Goal: Information Seeking & Learning: Learn about a topic

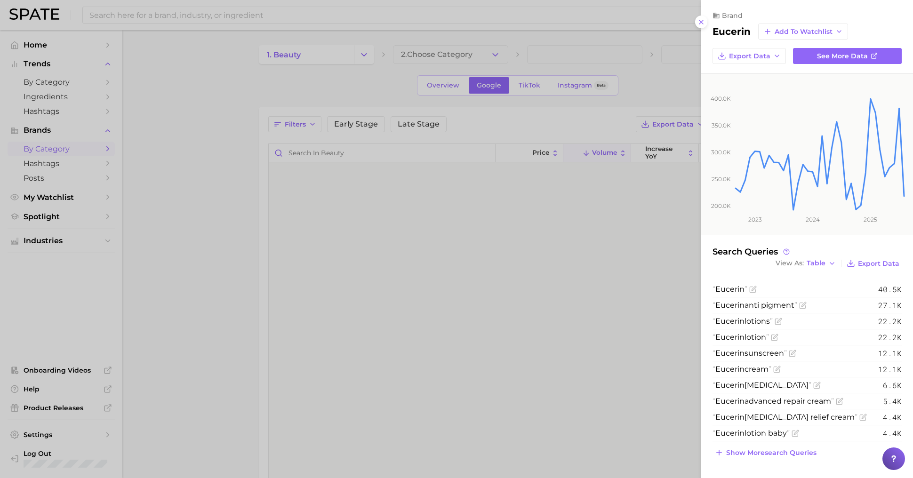
scroll to position [2668, 0]
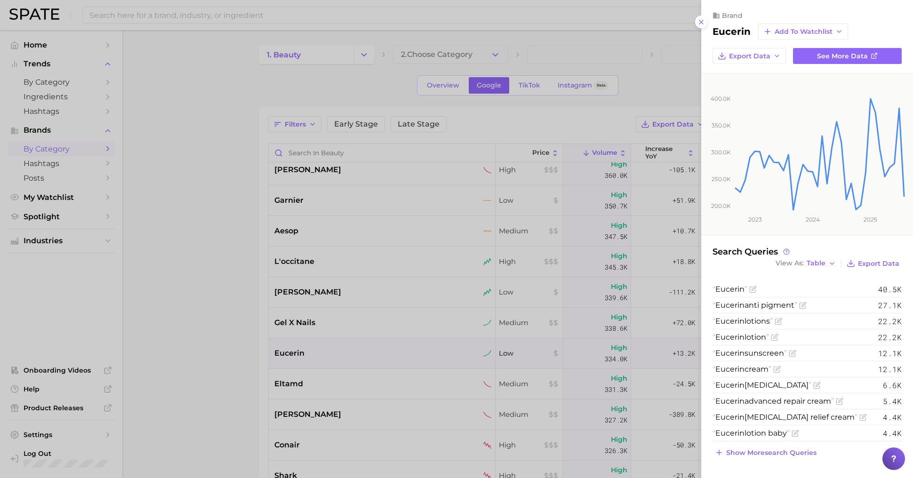
click at [353, 98] on div at bounding box center [456, 239] width 913 height 478
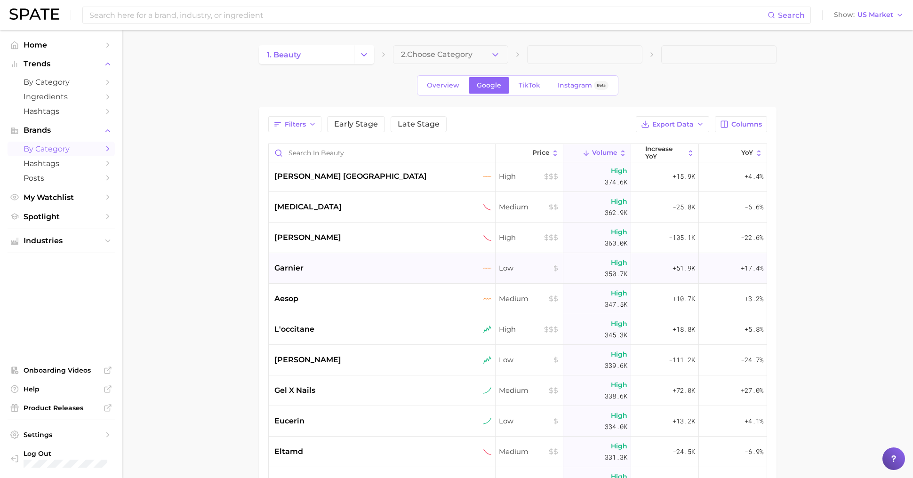
scroll to position [2599, 0]
click at [670, 151] on span "increase YoY" at bounding box center [665, 152] width 40 height 15
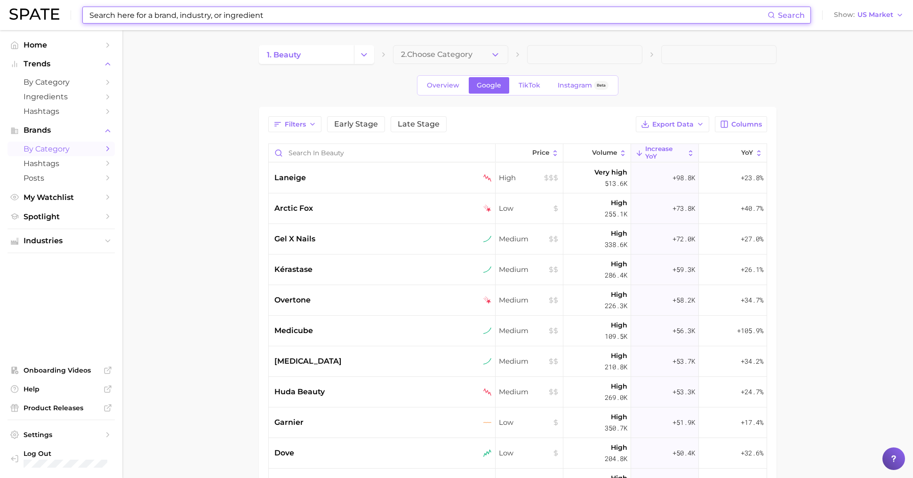
click at [198, 15] on input at bounding box center [427, 15] width 679 height 16
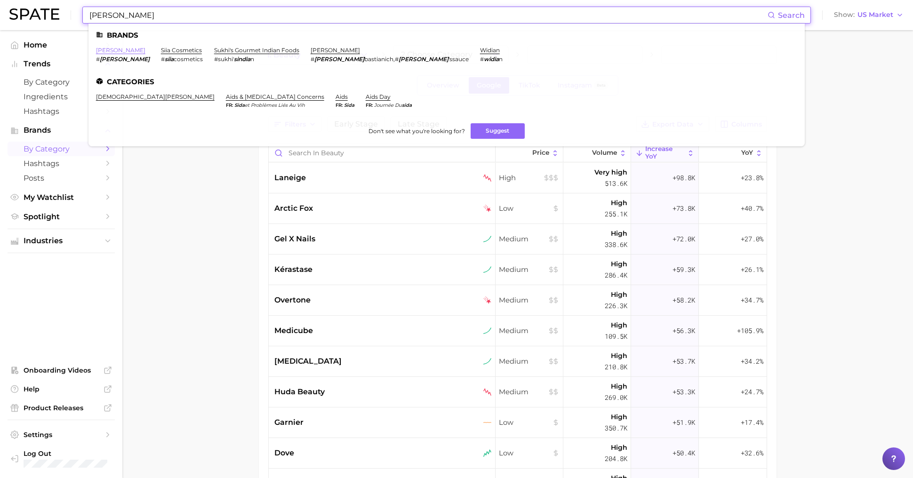
type input "[PERSON_NAME]"
click at [104, 50] on link "[PERSON_NAME]" at bounding box center [120, 50] width 49 height 7
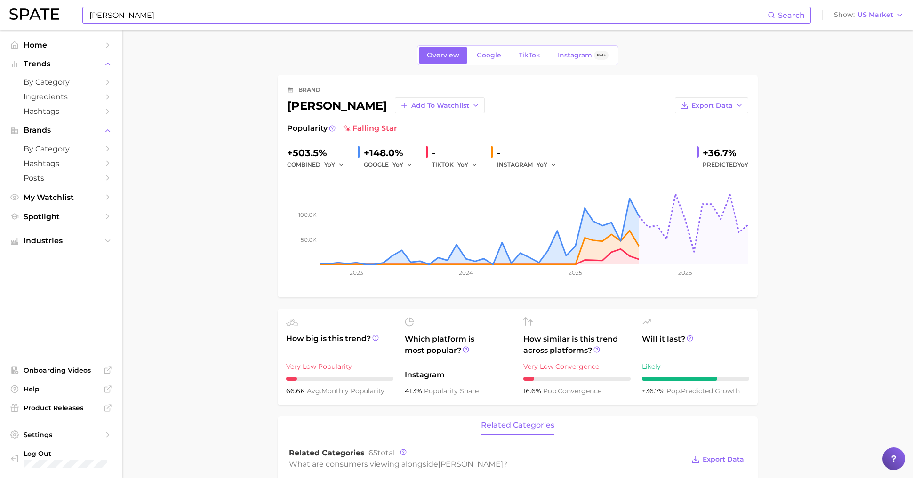
click at [161, 14] on input "[PERSON_NAME]" at bounding box center [427, 15] width 679 height 16
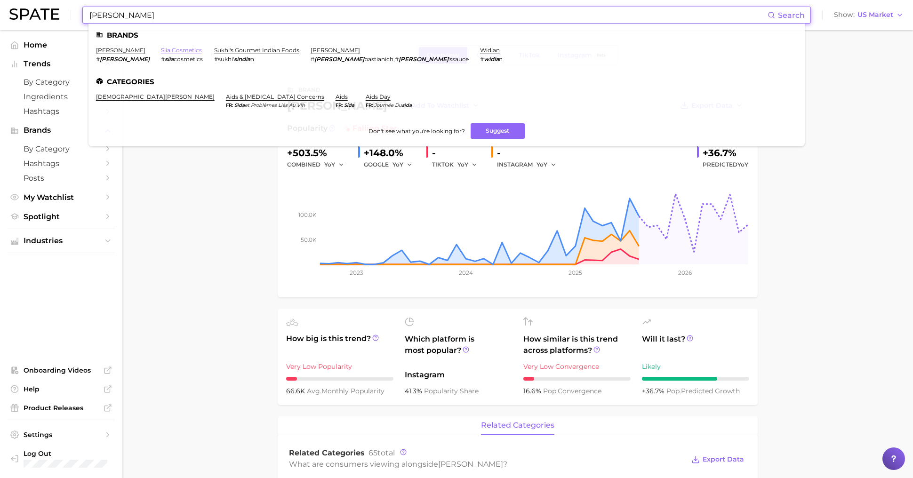
click at [161, 48] on link "siia cosmetics" at bounding box center [181, 50] width 41 height 7
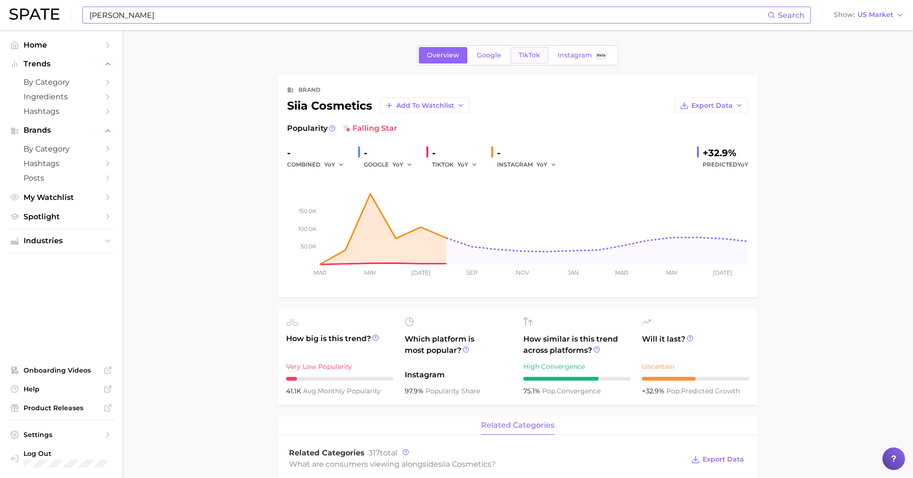
click at [532, 54] on span "TikTok" at bounding box center [529, 55] width 22 height 8
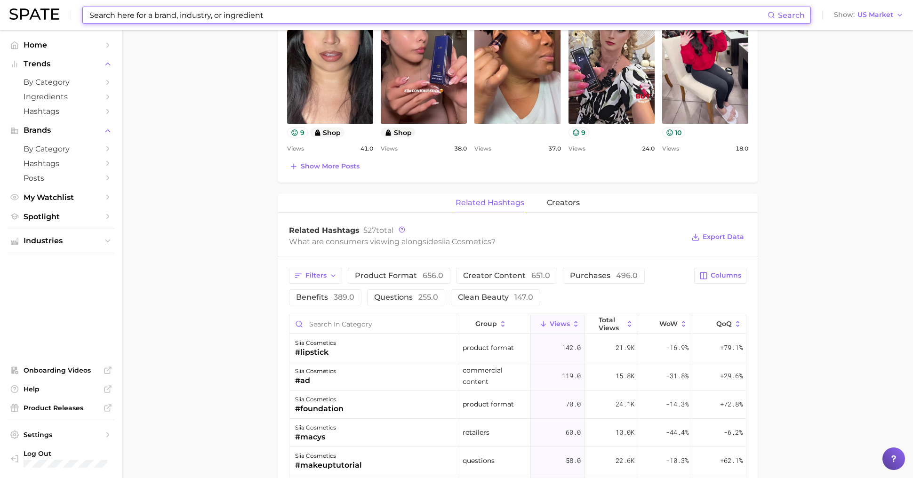
scroll to position [505, 0]
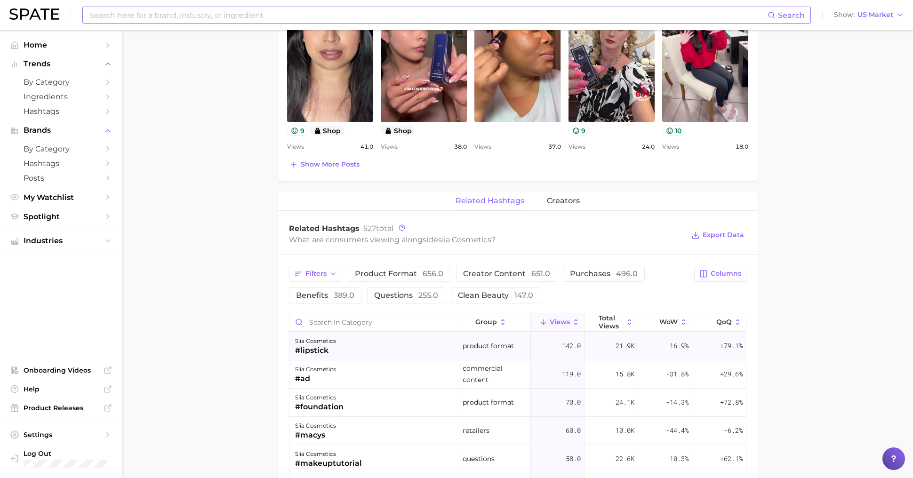
click at [355, 341] on div "siia cosmetics #lipstick" at bounding box center [374, 346] width 170 height 28
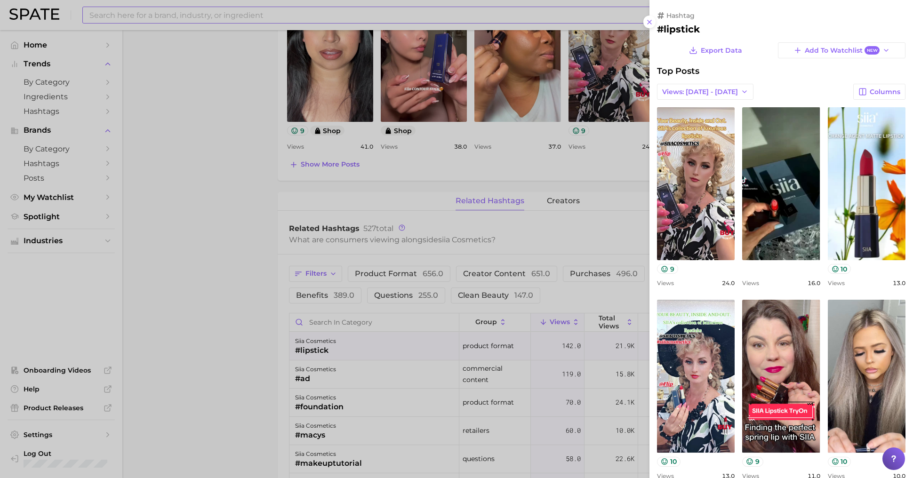
scroll to position [0, 0]
click at [238, 263] on div at bounding box center [456, 239] width 913 height 478
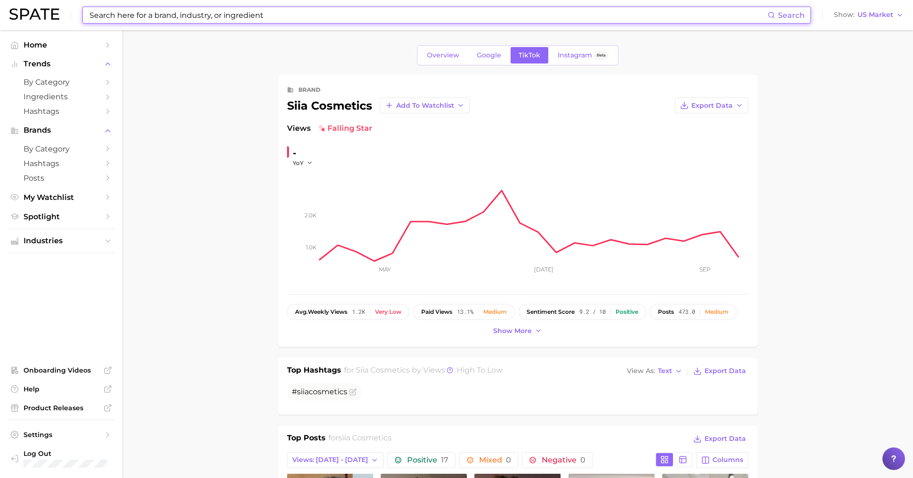
click at [130, 13] on input at bounding box center [427, 15] width 679 height 16
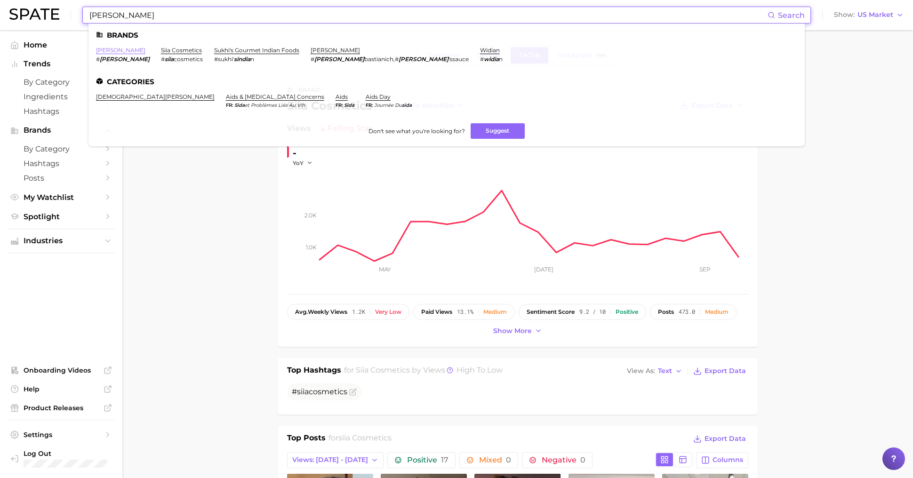
type input "[PERSON_NAME]"
click at [99, 51] on link "[PERSON_NAME]" at bounding box center [120, 50] width 49 height 7
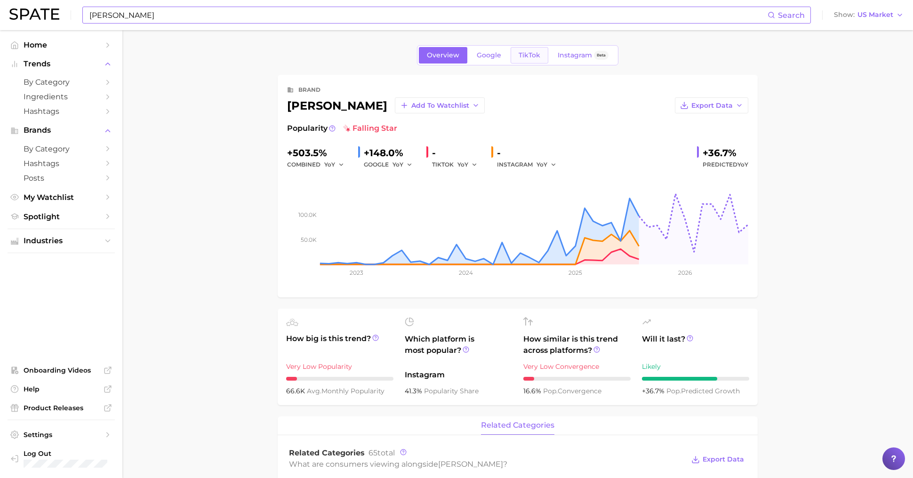
click at [531, 52] on span "TikTok" at bounding box center [529, 55] width 22 height 8
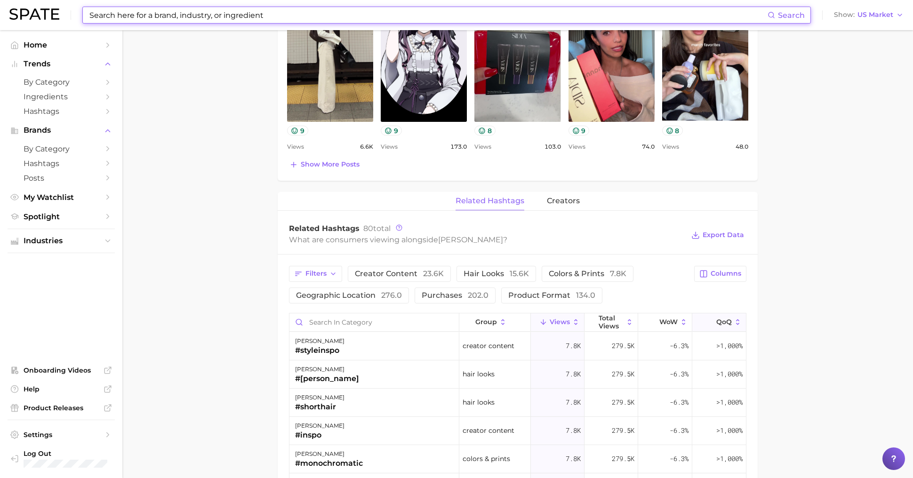
click at [715, 319] on button "QoQ" at bounding box center [719, 322] width 54 height 18
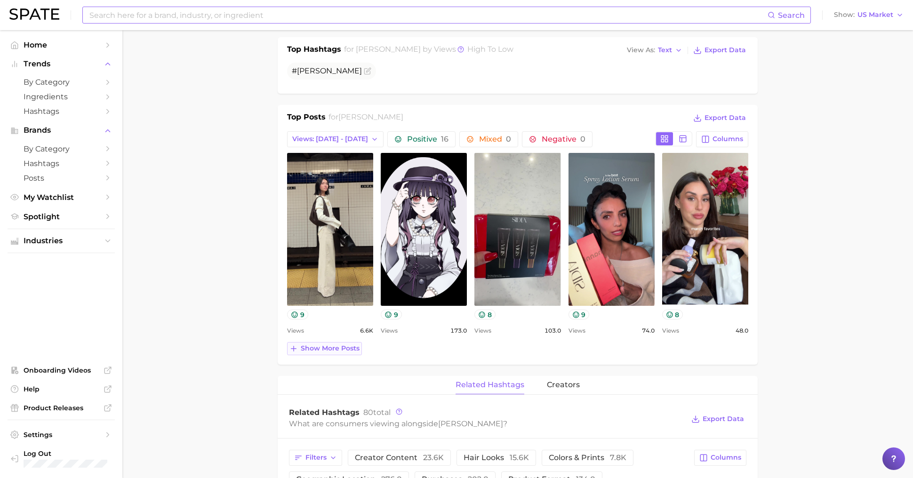
click at [339, 345] on span "Show more posts" at bounding box center [330, 348] width 59 height 8
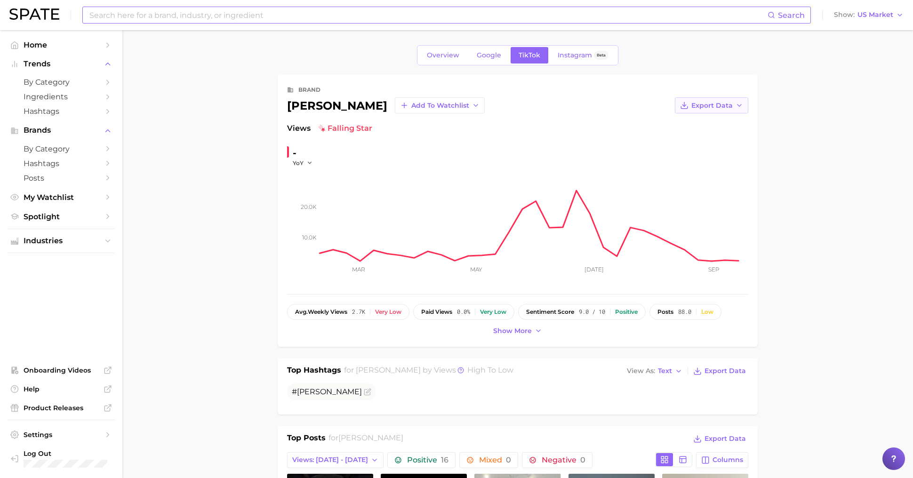
click at [736, 107] on icon "button" at bounding box center [739, 106] width 8 height 8
click at [733, 141] on button "Time Series Image" at bounding box center [695, 139] width 103 height 17
click at [733, 141] on div "Views falling star - YoY 10.0k 20.0k Mar May [DATE] Sep" at bounding box center [517, 204] width 461 height 162
click at [256, 12] on input at bounding box center [427, 15] width 679 height 16
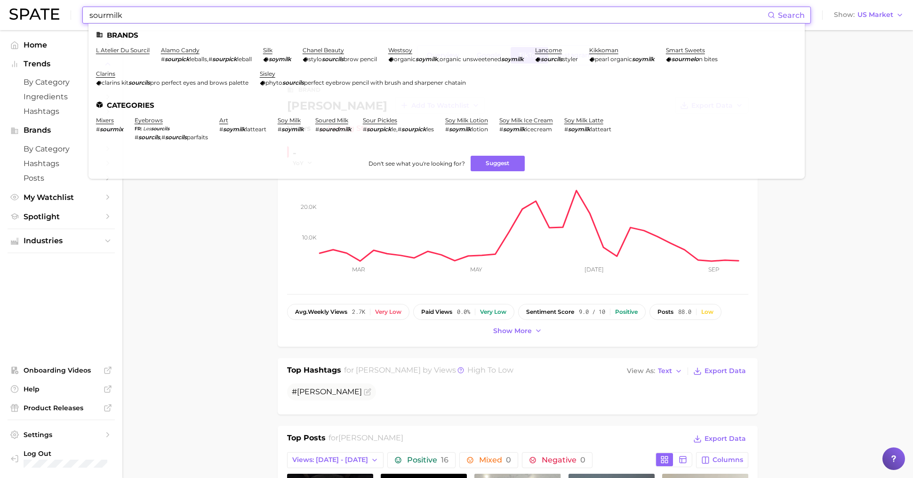
click at [188, 15] on input "sourmilk" at bounding box center [427, 15] width 679 height 16
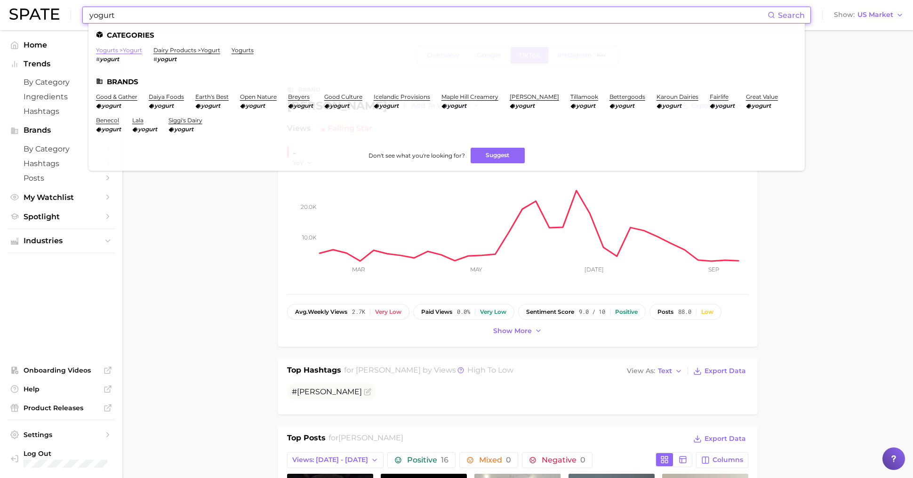
type input "yogurt"
click at [115, 47] on link "yogurts > yogurt" at bounding box center [119, 50] width 46 height 7
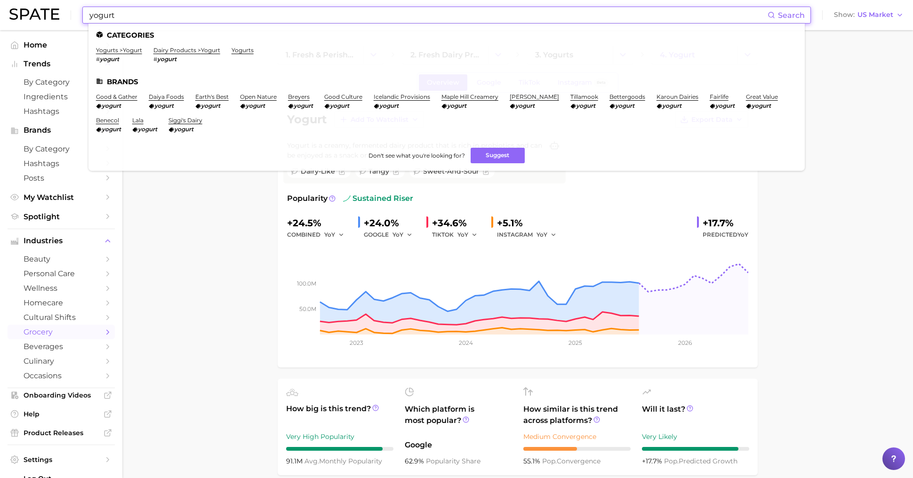
click at [254, 17] on input "yogurt" at bounding box center [427, 15] width 679 height 16
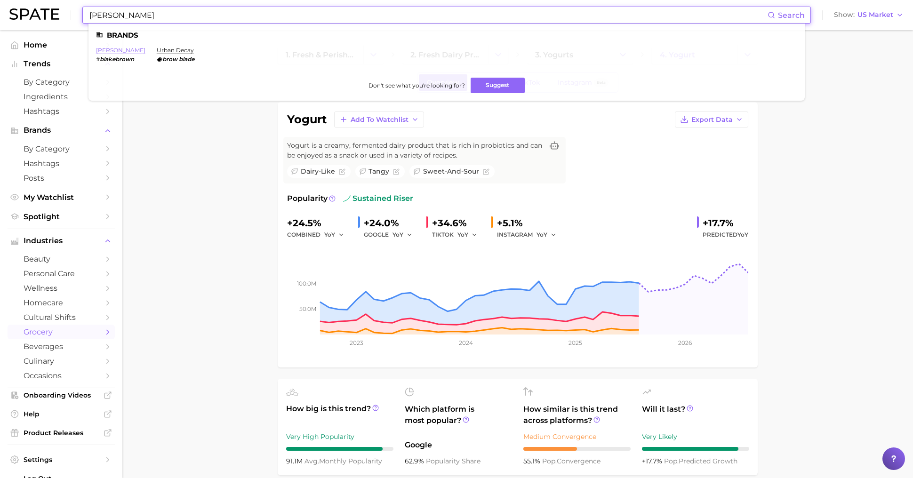
type input "[PERSON_NAME]"
click at [114, 49] on link "[PERSON_NAME]" at bounding box center [120, 50] width 49 height 7
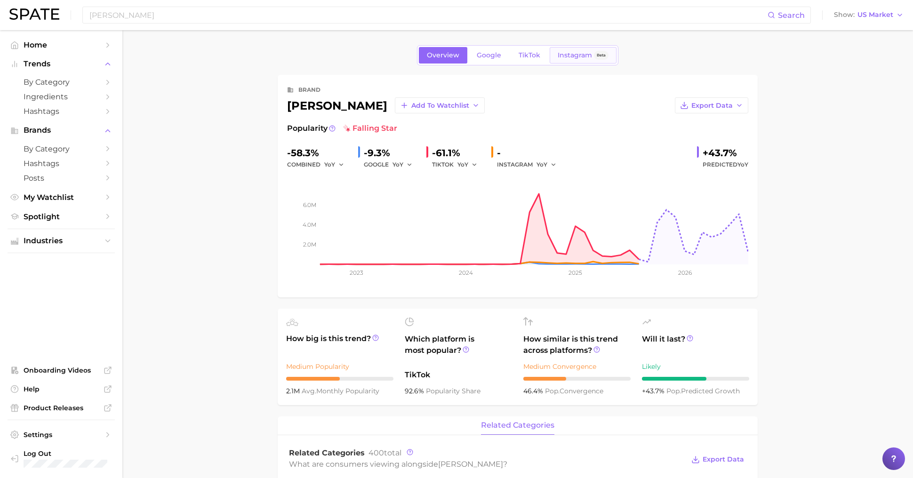
click at [572, 61] on link "Instagram Beta" at bounding box center [582, 55] width 67 height 16
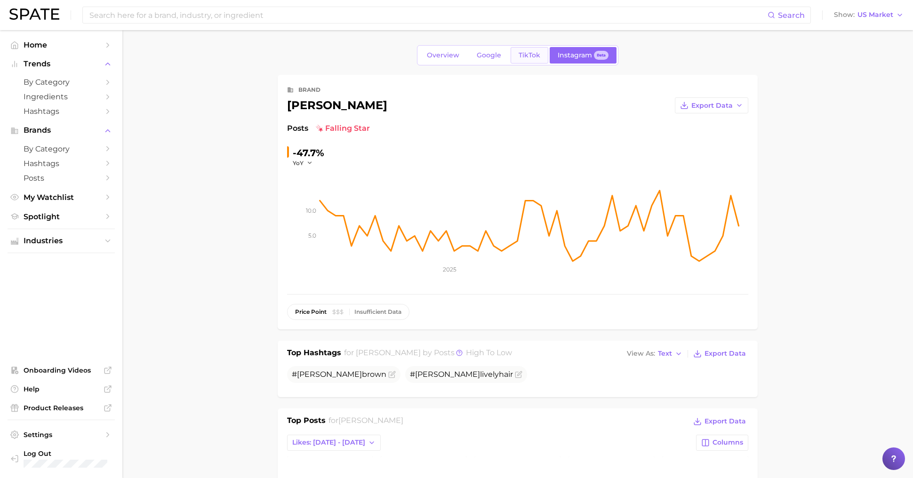
click at [534, 52] on span "TikTok" at bounding box center [529, 55] width 22 height 8
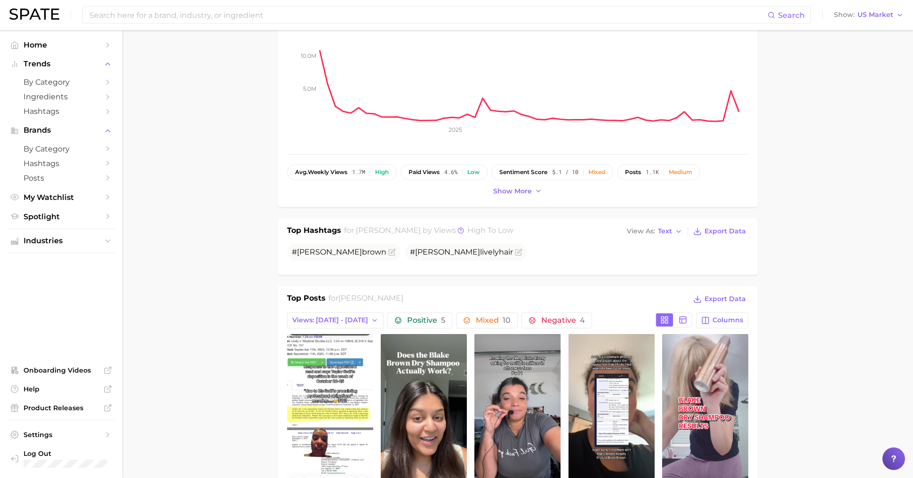
scroll to position [13, 0]
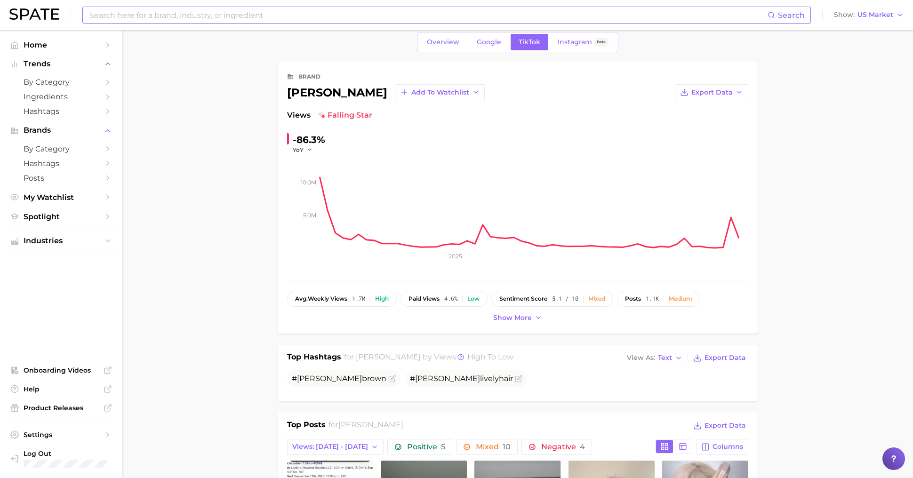
click at [154, 15] on input at bounding box center [427, 15] width 679 height 16
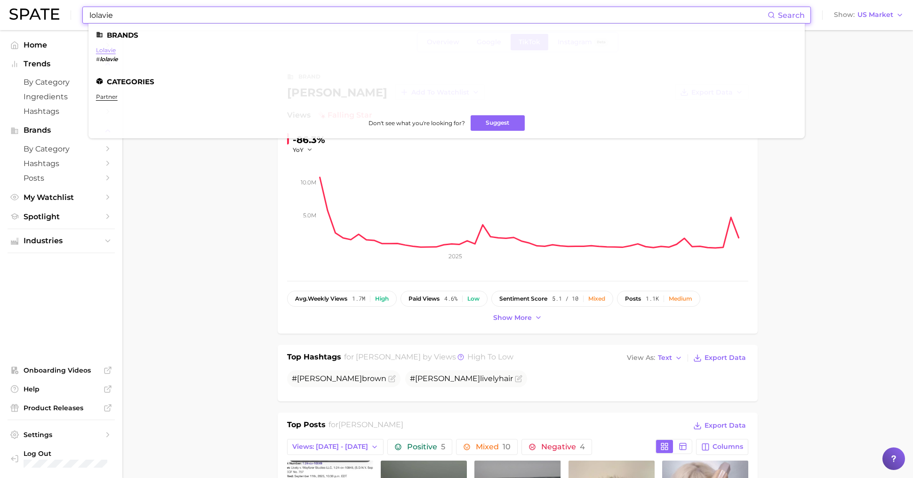
click at [111, 47] on link "lolavie" at bounding box center [106, 50] width 20 height 7
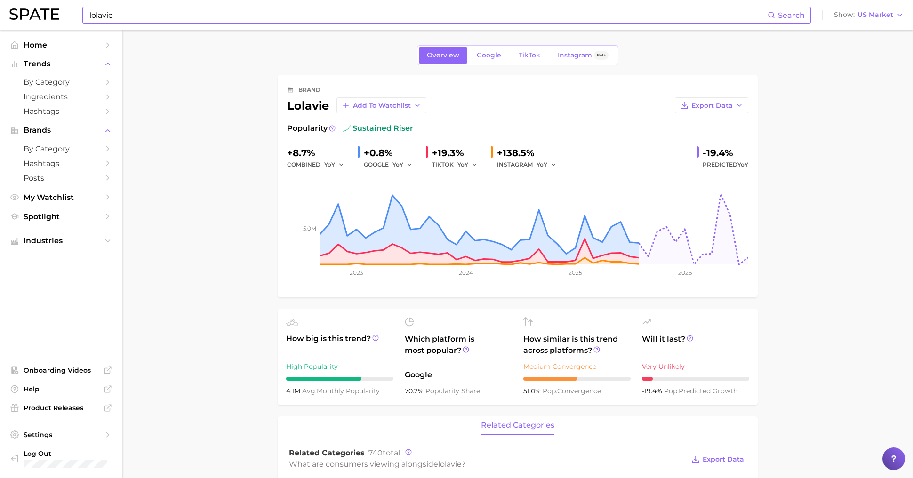
click at [31, 22] on div "lolavie Search Show US Market" at bounding box center [456, 15] width 894 height 30
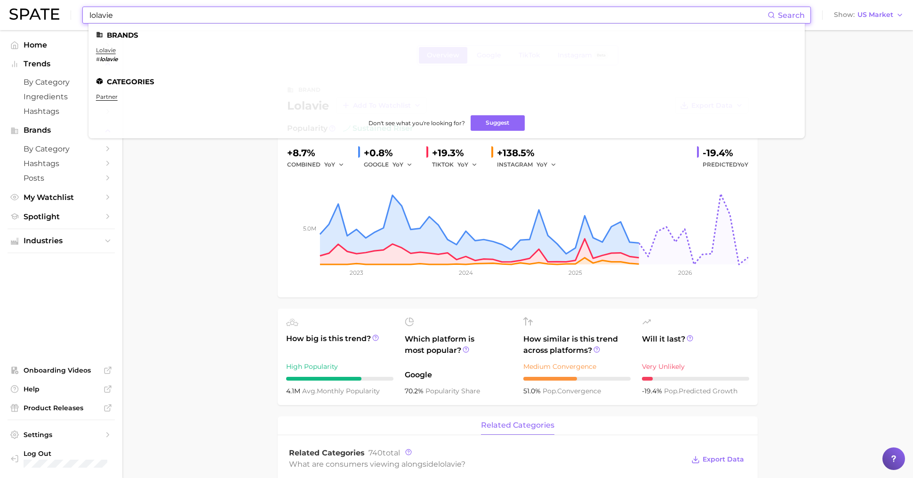
click at [264, 10] on input "lolavie" at bounding box center [427, 15] width 679 height 16
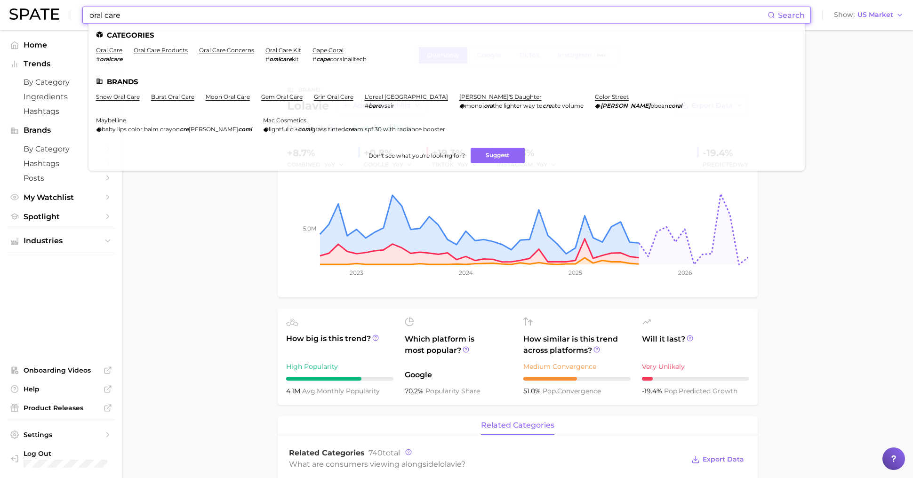
type input "oral care"
click at [105, 54] on li "oral care # oralcare" at bounding box center [109, 55] width 26 height 16
click at [111, 53] on link "oral care" at bounding box center [109, 50] width 26 height 7
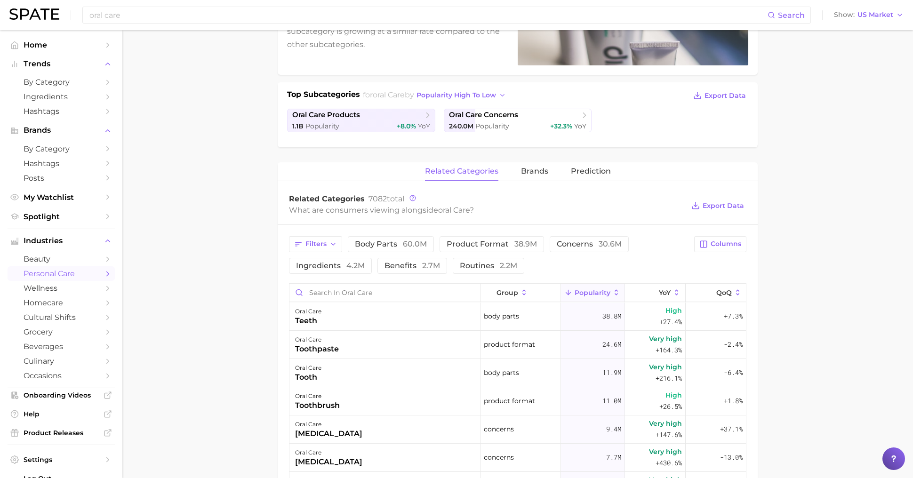
scroll to position [170, 0]
click at [540, 177] on button "brands" at bounding box center [534, 170] width 27 height 18
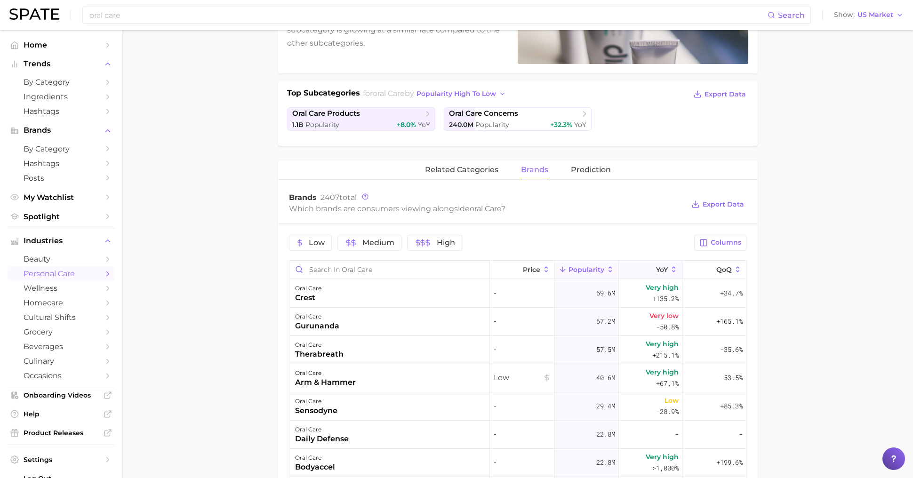
click at [652, 271] on icon at bounding box center [649, 269] width 8 height 8
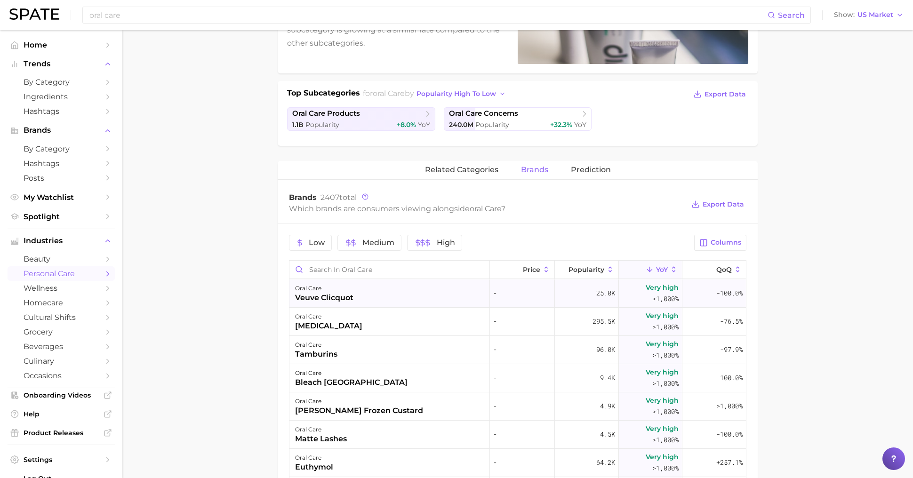
click at [388, 296] on div "oral care veuve clicquot" at bounding box center [389, 293] width 200 height 28
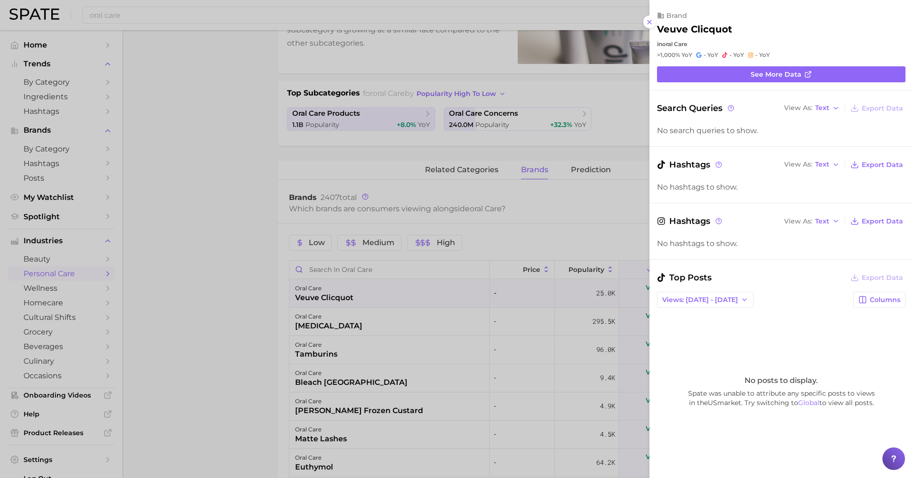
click at [412, 309] on div at bounding box center [456, 239] width 913 height 478
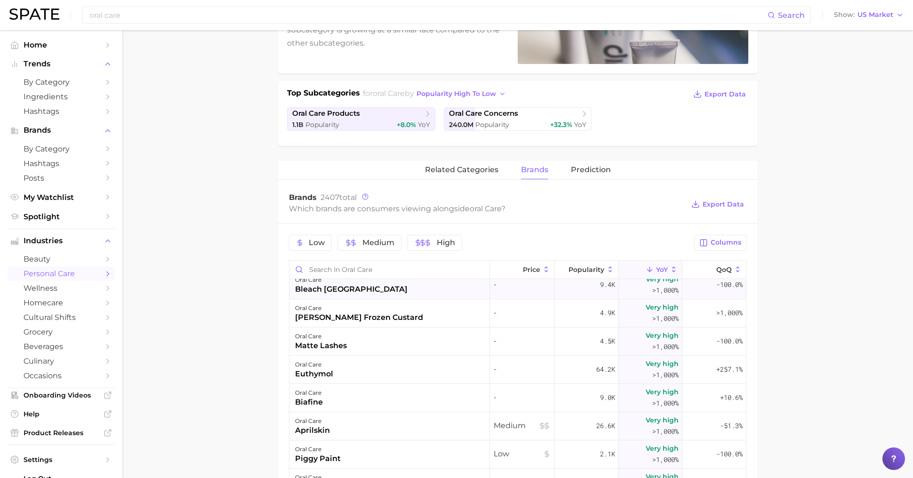
scroll to position [0, 0]
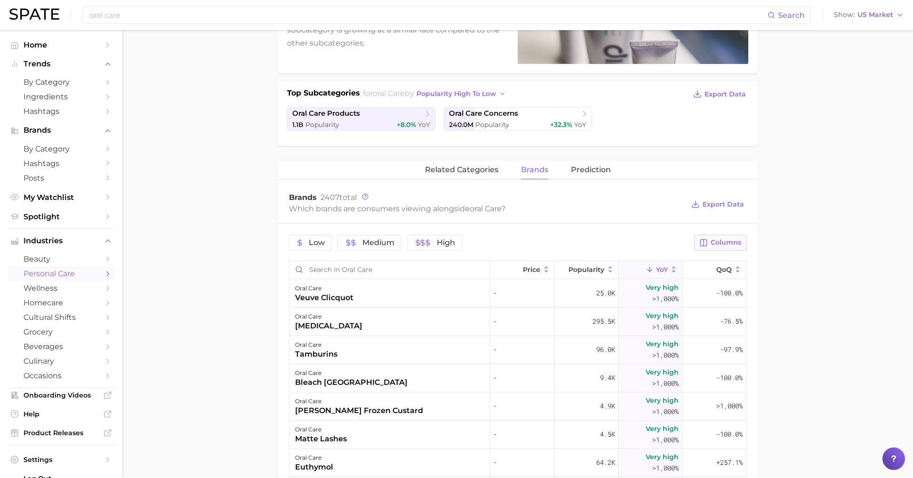
click at [731, 247] on button "Columns" at bounding box center [720, 243] width 52 height 16
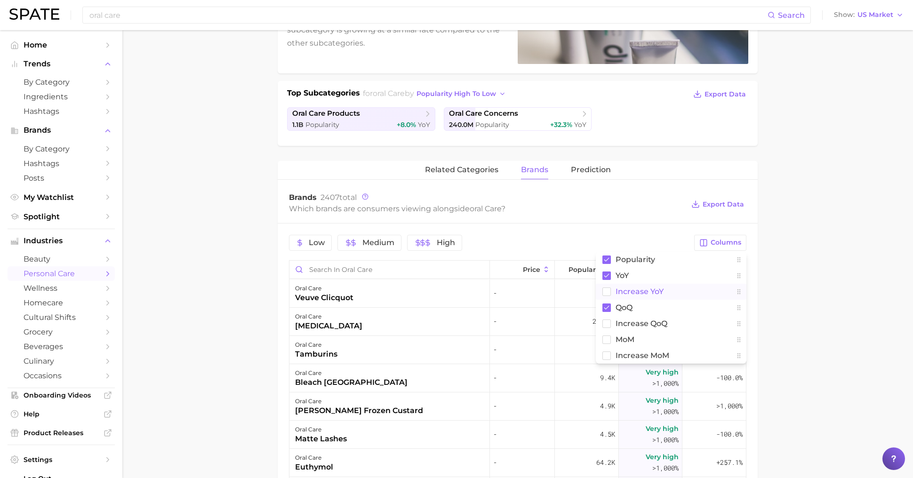
click at [678, 289] on button "Increase YoY" at bounding box center [671, 292] width 151 height 16
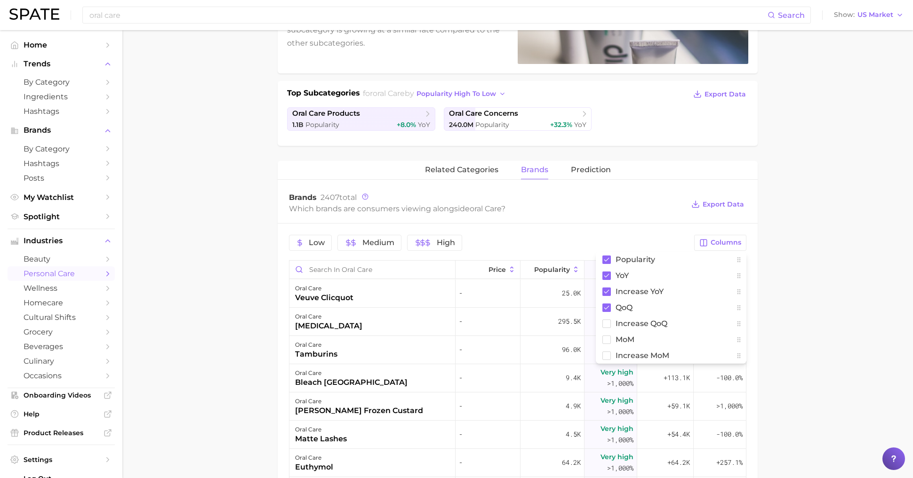
click at [815, 340] on main "1. oral care 2. Subcategory Overview Google TikTok Instagram Beta oral care Pop…" at bounding box center [517, 328] width 790 height 936
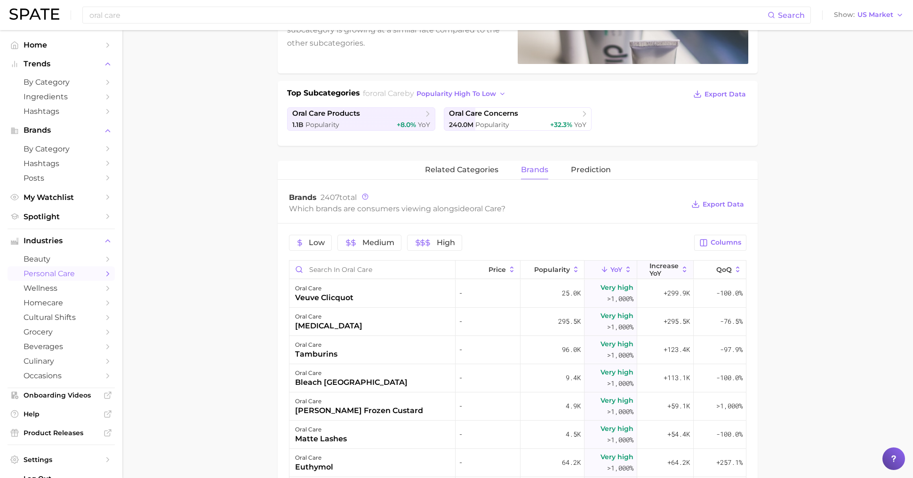
click at [659, 262] on span "Increase YoY" at bounding box center [663, 269] width 29 height 15
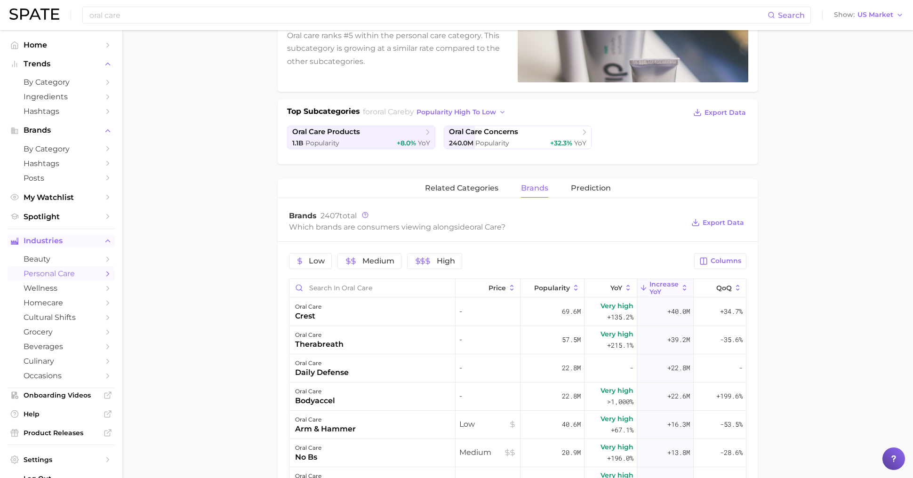
click at [81, 239] on span "Industries" at bounding box center [61, 241] width 75 height 8
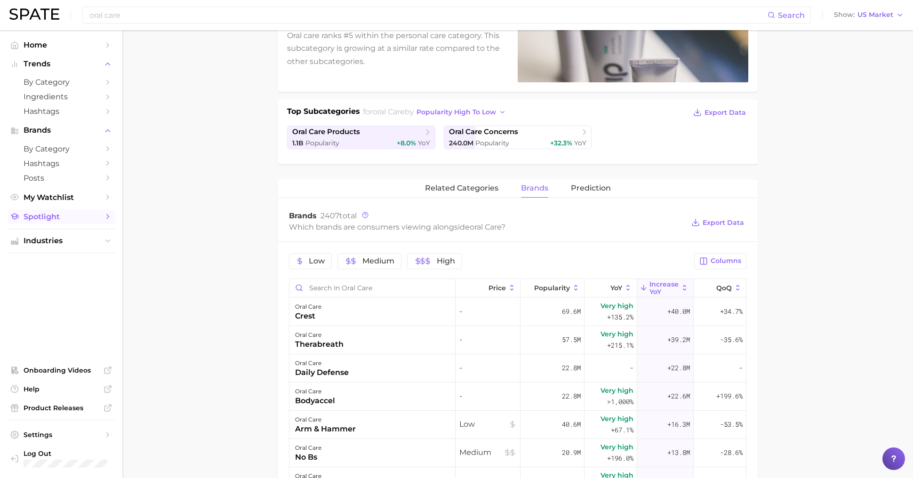
click at [64, 211] on link "Spotlight" at bounding box center [61, 216] width 107 height 15
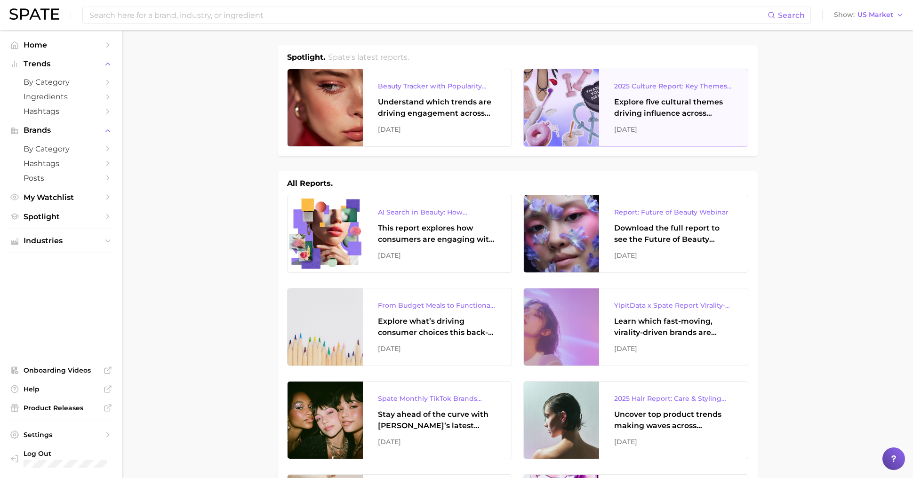
click at [633, 143] on div "2025 Culture Report: Key Themes That Are Shaping Consumer Demand Explore five c…" at bounding box center [673, 107] width 149 height 77
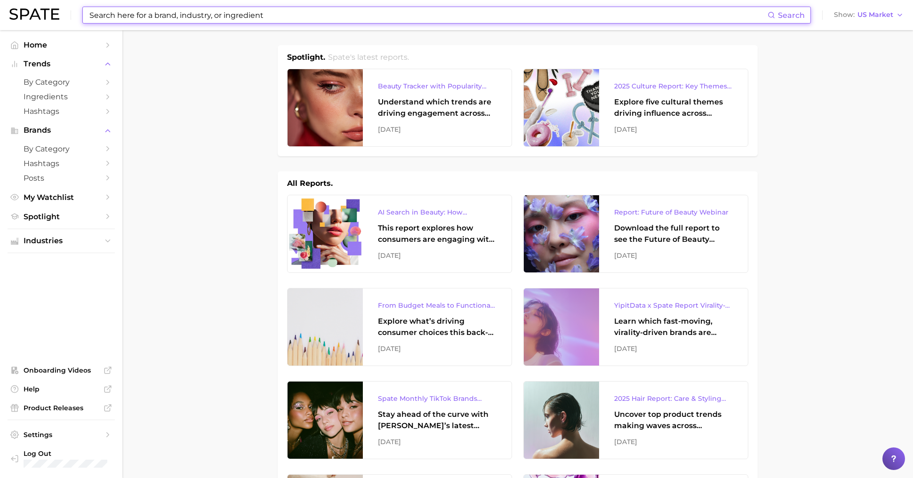
click at [140, 18] on input at bounding box center [427, 15] width 679 height 16
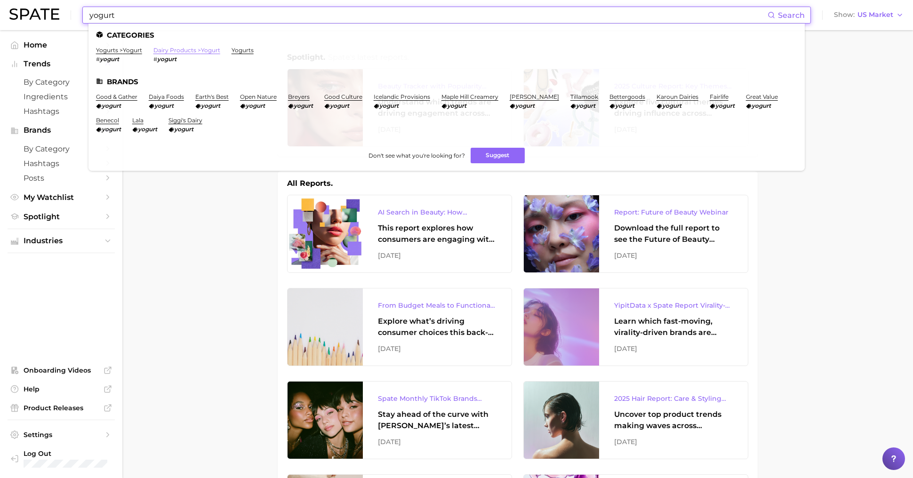
type input "yogurt"
click at [164, 52] on link "dairy products > yogurt" at bounding box center [186, 50] width 67 height 7
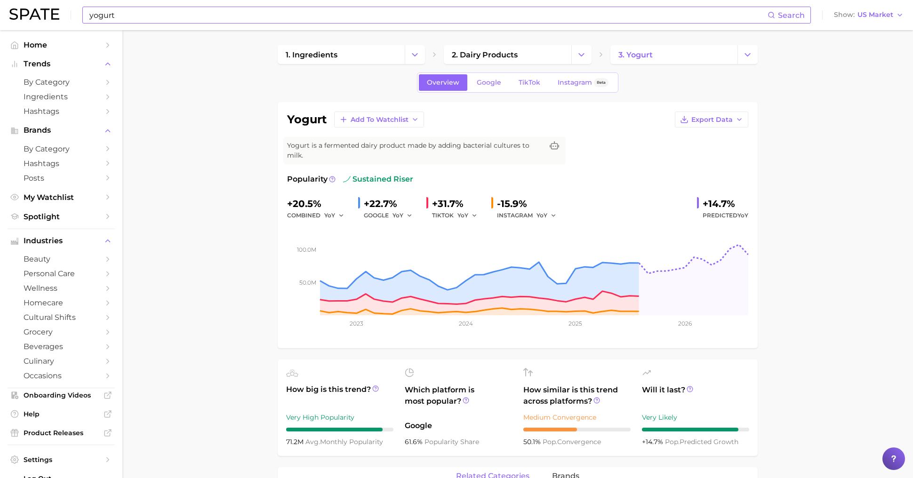
click at [186, 14] on input "yogurt" at bounding box center [427, 15] width 679 height 16
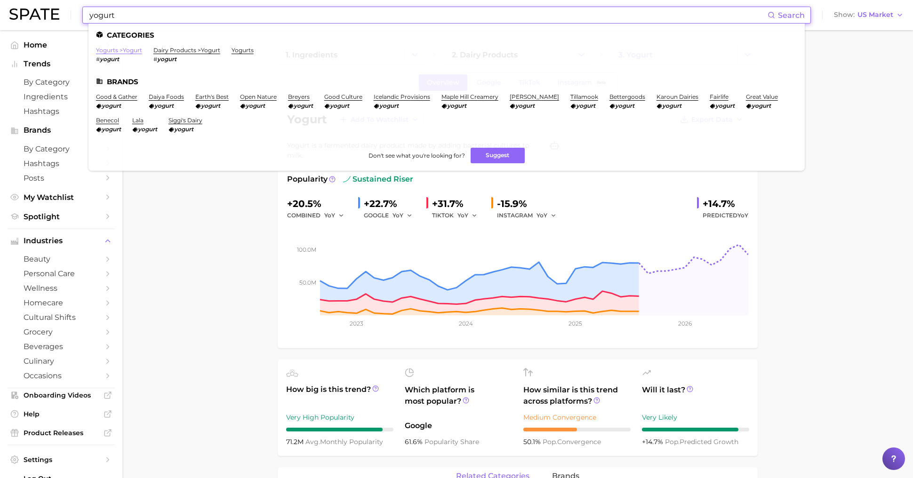
click at [127, 48] on link "yogurts > yogurt" at bounding box center [119, 50] width 46 height 7
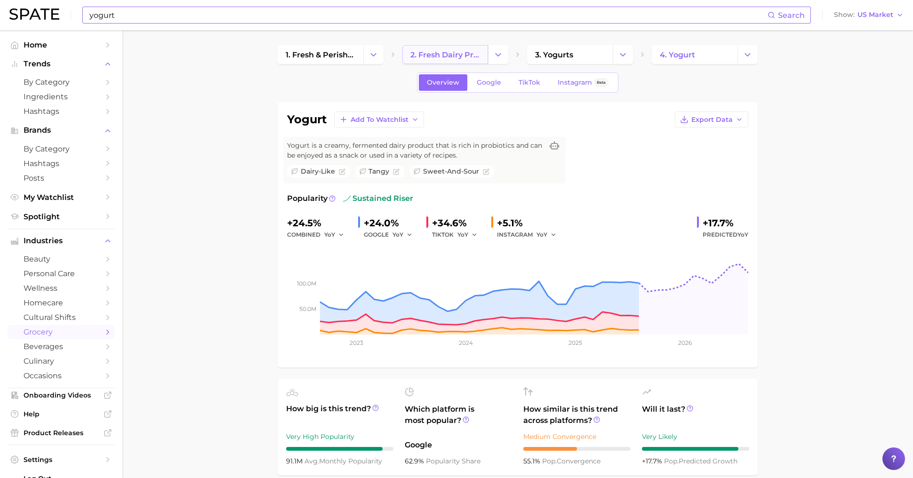
click at [433, 50] on span "2. fresh dairy products" at bounding box center [445, 54] width 70 height 9
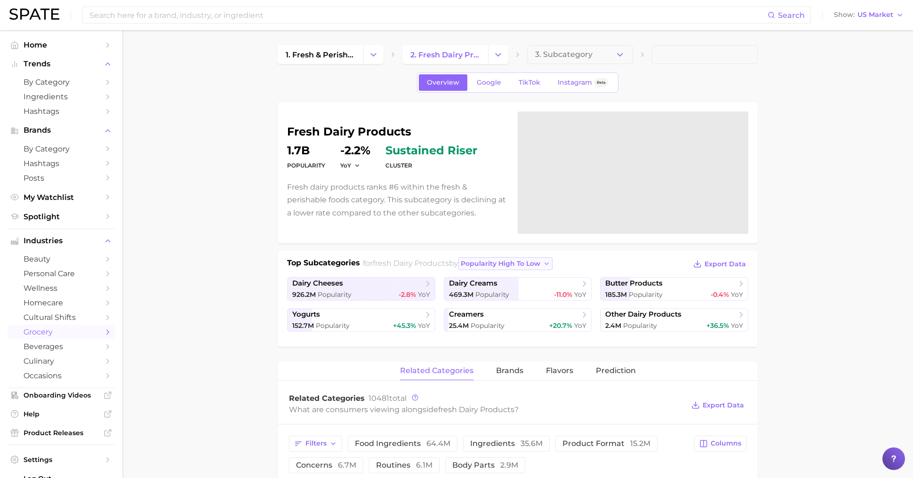
click at [529, 262] on span "popularity high to low" at bounding box center [500, 264] width 79 height 8
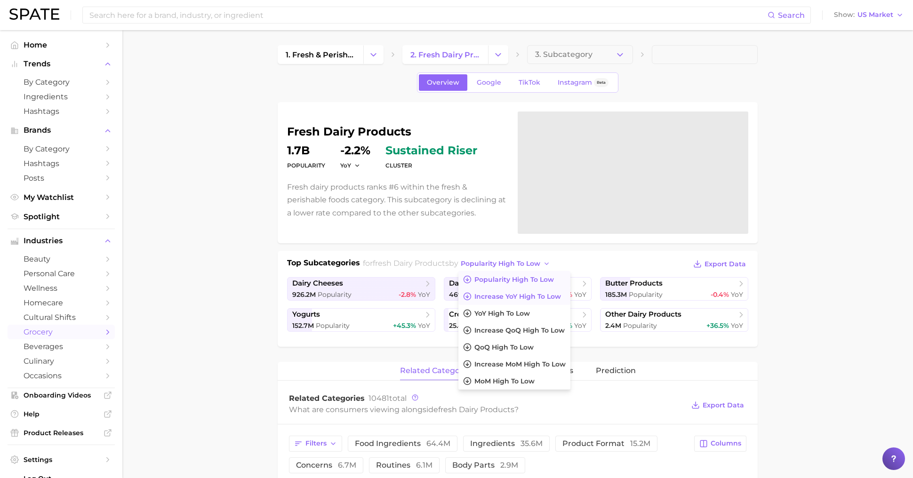
click at [532, 298] on span "Increase YoY high to low" at bounding box center [517, 297] width 87 height 8
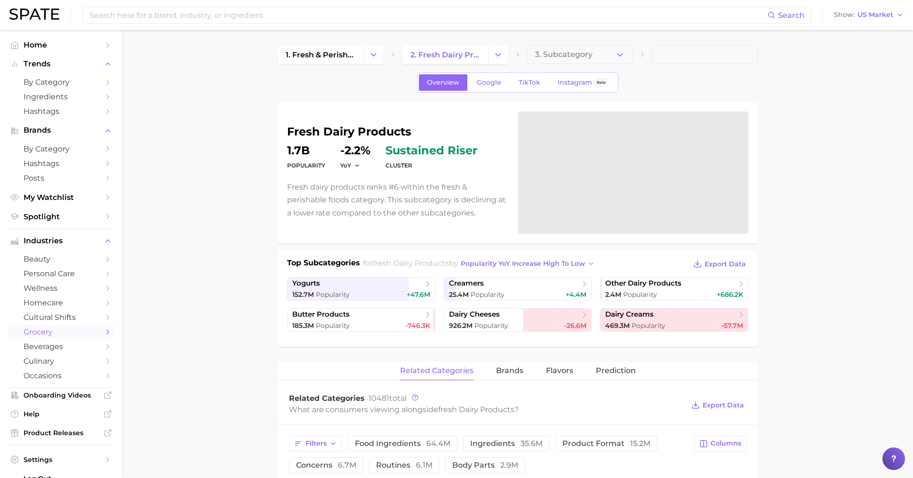
click at [486, 261] on span "Popularity YoY increase high to low" at bounding box center [523, 264] width 124 height 8
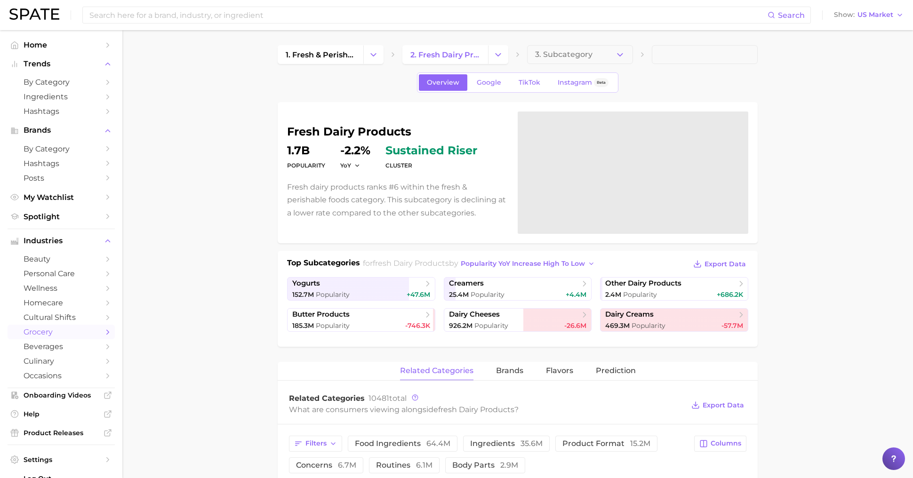
scroll to position [1, 0]
click at [342, 294] on span "Popularity" at bounding box center [333, 293] width 34 height 8
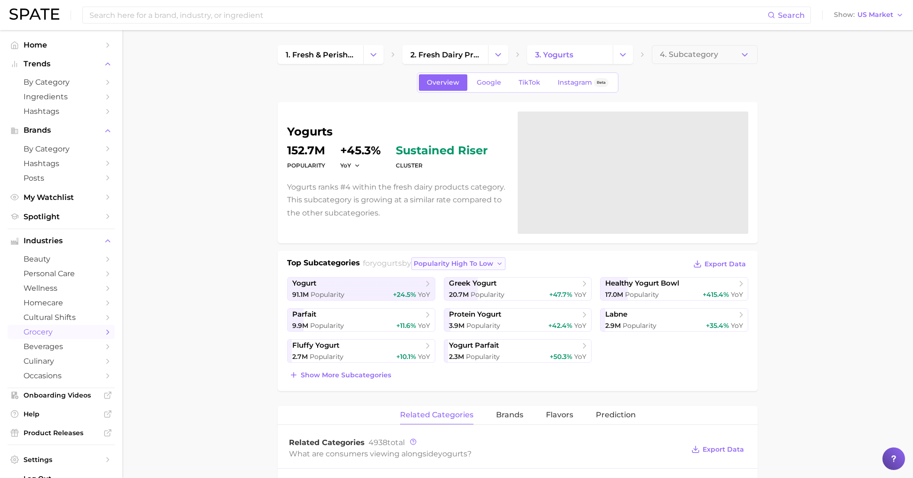
click at [486, 266] on span "popularity high to low" at bounding box center [452, 264] width 79 height 8
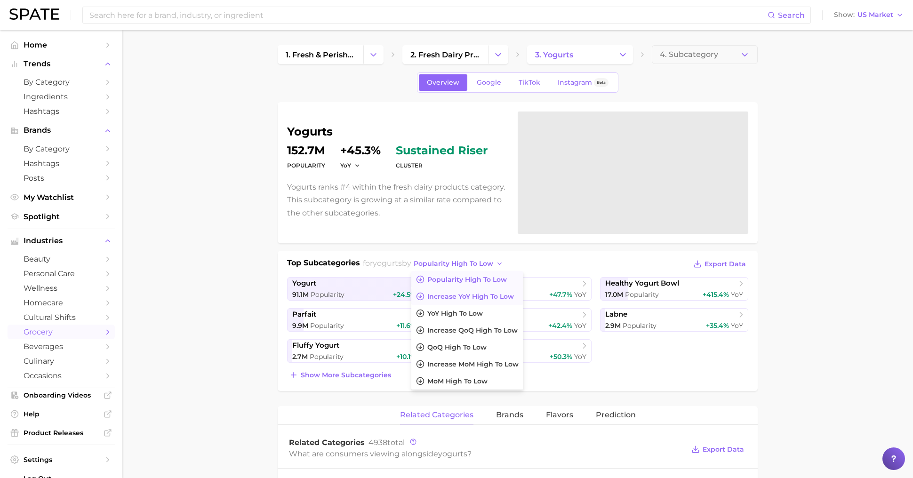
click at [488, 294] on span "Increase YoY high to low" at bounding box center [470, 297] width 87 height 8
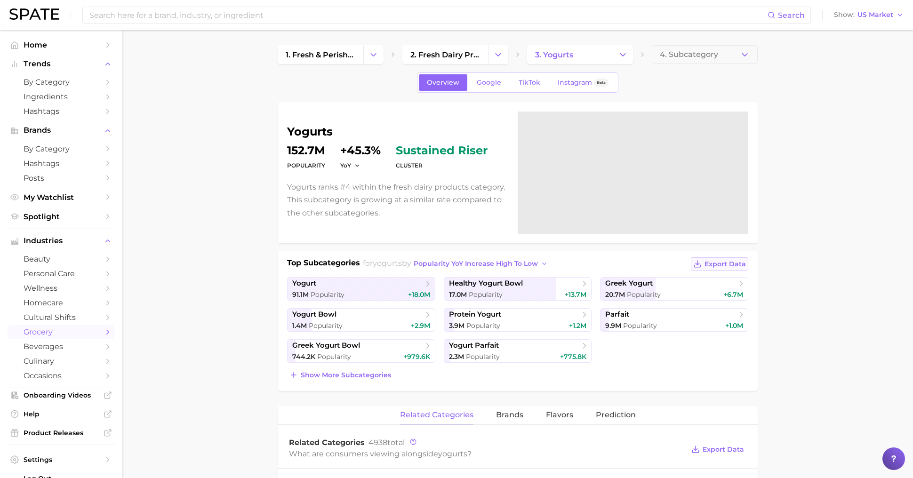
click at [705, 260] on span "Export Data" at bounding box center [724, 264] width 41 height 8
click at [361, 290] on div "91.1m Popularity +18.0m" at bounding box center [361, 294] width 138 height 9
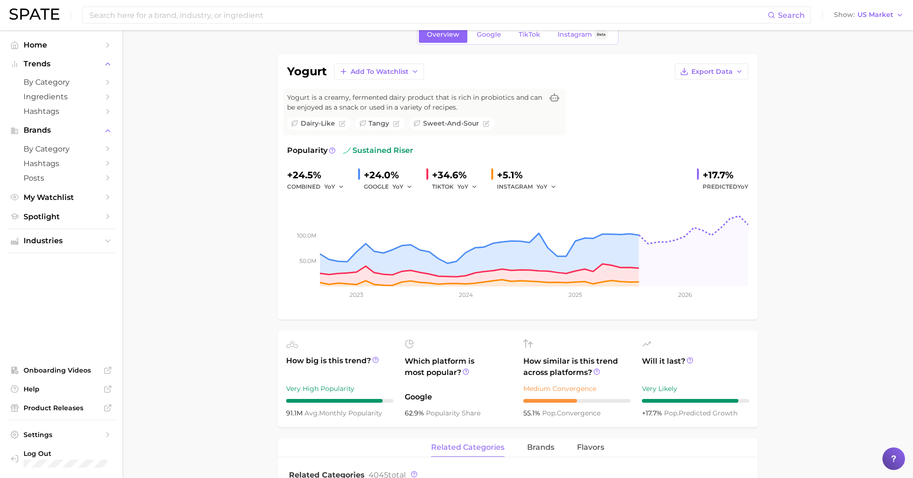
scroll to position [49, 0]
click at [393, 21] on input at bounding box center [427, 15] width 679 height 16
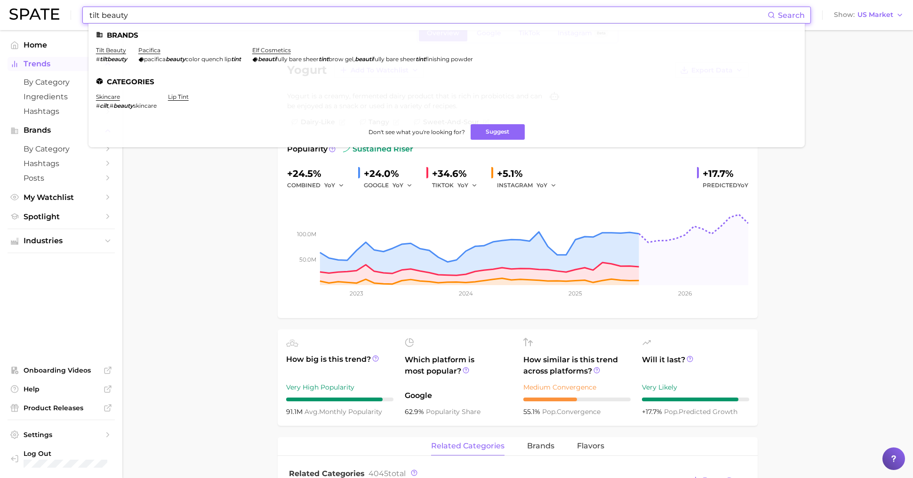
type input "tilt beauty"
click at [107, 50] on link "tilt beauty" at bounding box center [111, 50] width 30 height 7
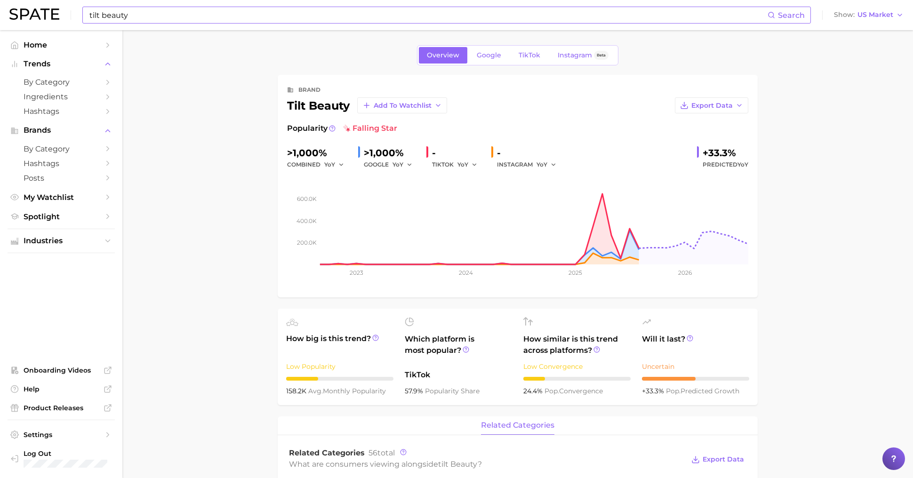
click at [167, 17] on input "tilt beauty" at bounding box center [427, 15] width 679 height 16
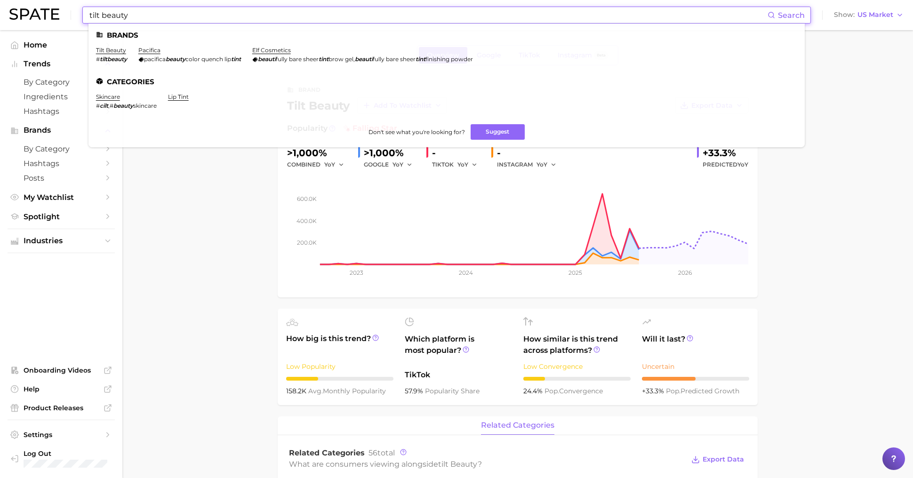
click at [167, 17] on input "tilt beauty" at bounding box center [427, 15] width 679 height 16
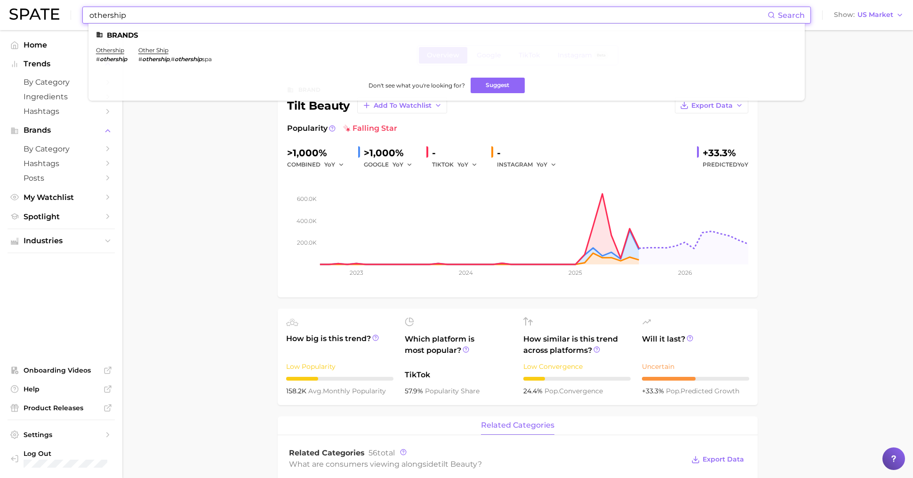
type input "othership"
click at [104, 55] on li "othership # othership" at bounding box center [111, 55] width 31 height 16
click at [104, 53] on link "othership" at bounding box center [110, 50] width 28 height 7
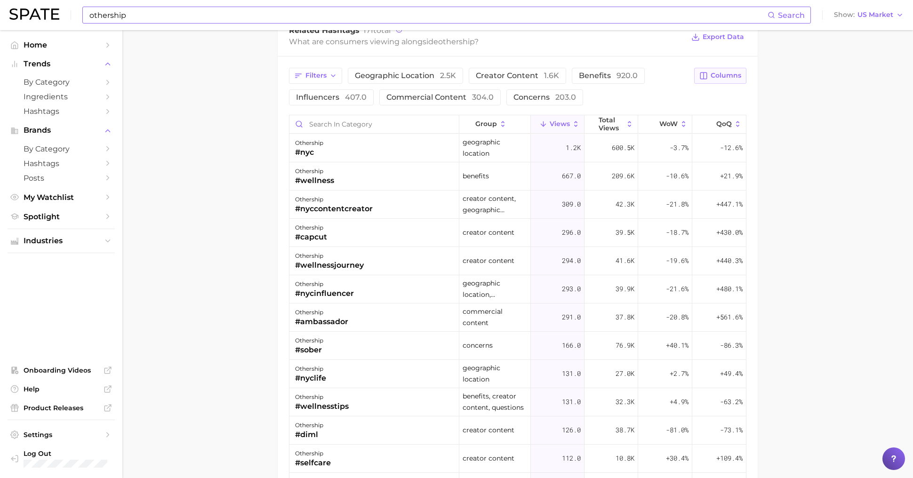
click at [736, 73] on span "Columns" at bounding box center [725, 75] width 31 height 8
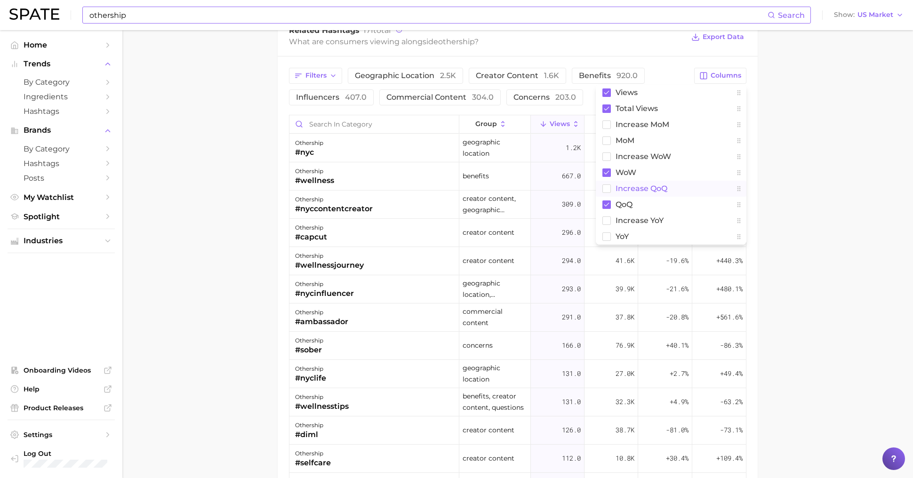
click at [681, 188] on button "increase QoQ" at bounding box center [671, 189] width 151 height 16
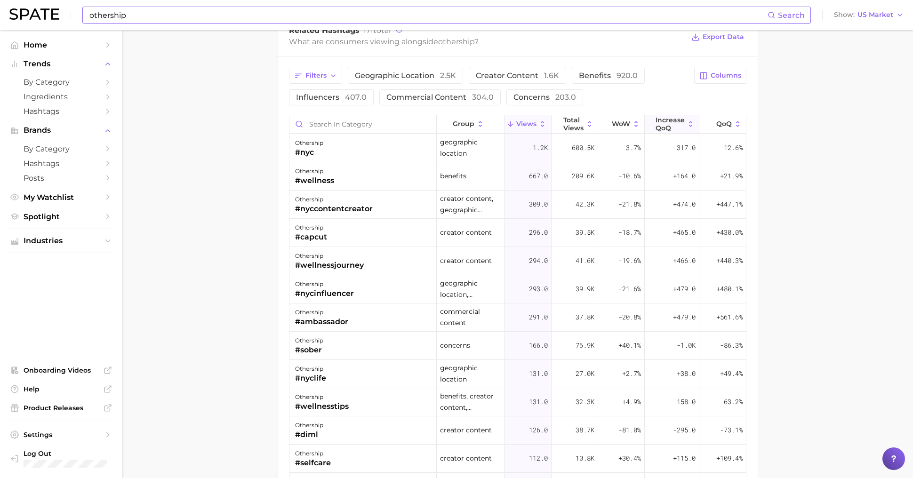
click at [682, 120] on span "increase QoQ" at bounding box center [669, 123] width 29 height 15
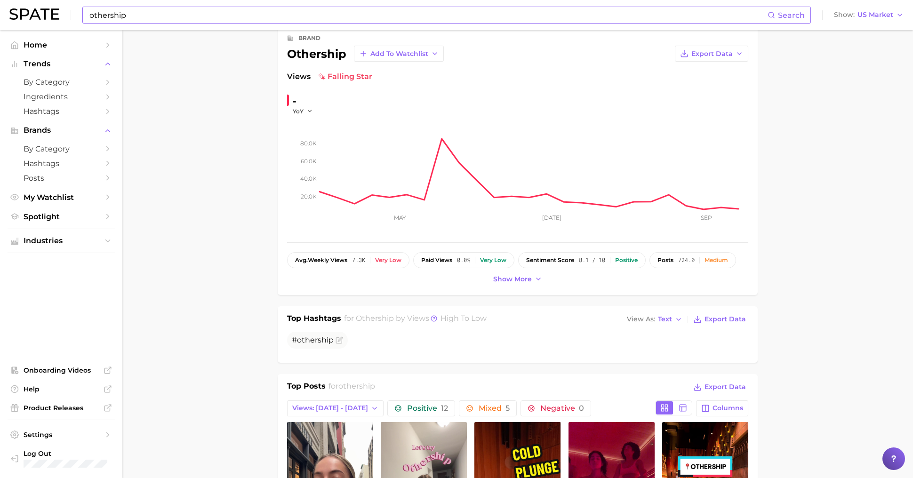
scroll to position [51, 0]
click at [520, 285] on div "brand othership Add to Watchlist Export Data Views falling star - YoY 20.0k 40.…" at bounding box center [518, 160] width 480 height 272
click at [520, 281] on span "Show more" at bounding box center [512, 280] width 39 height 8
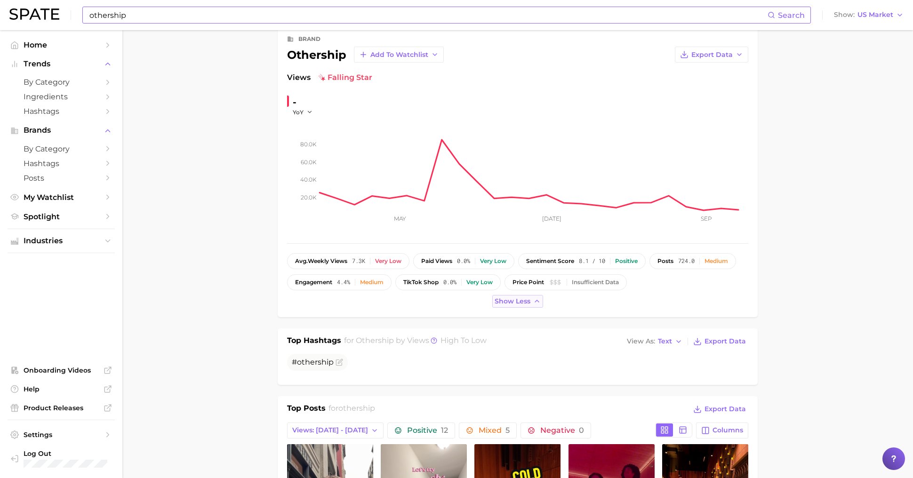
click at [516, 297] on span "Show less" at bounding box center [512, 301] width 36 height 8
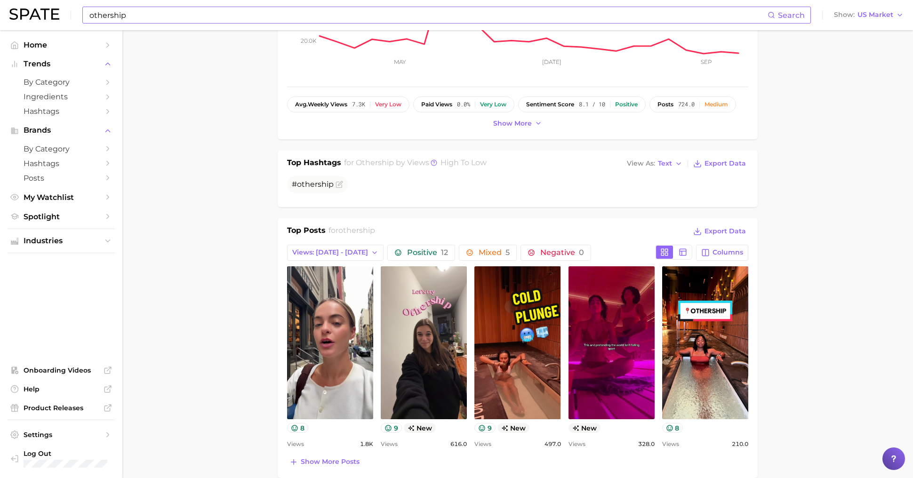
scroll to position [0, 0]
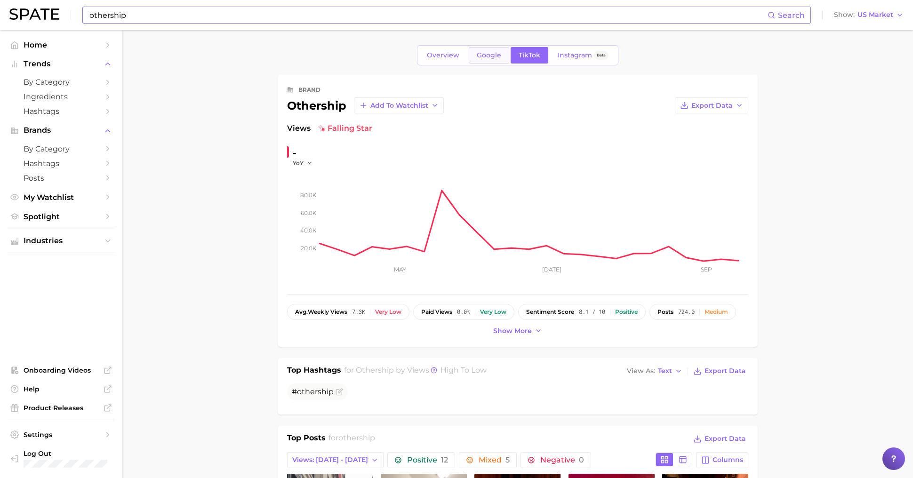
click at [496, 57] on span "Google" at bounding box center [489, 55] width 24 height 8
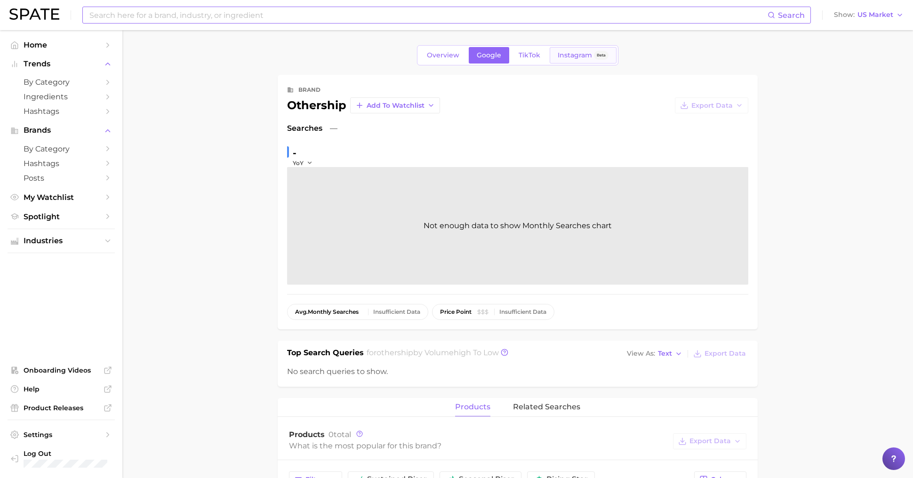
click at [576, 52] on span "Instagram" at bounding box center [574, 55] width 34 height 8
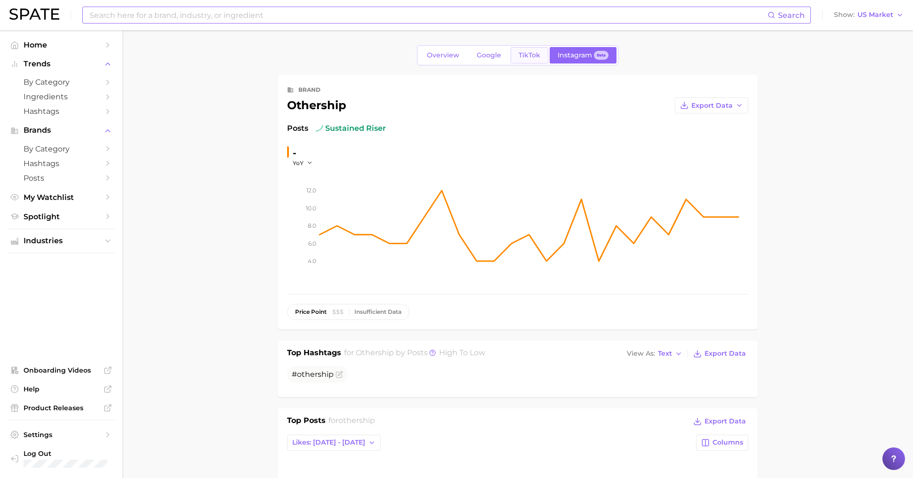
click at [524, 52] on span "TikTok" at bounding box center [529, 55] width 22 height 8
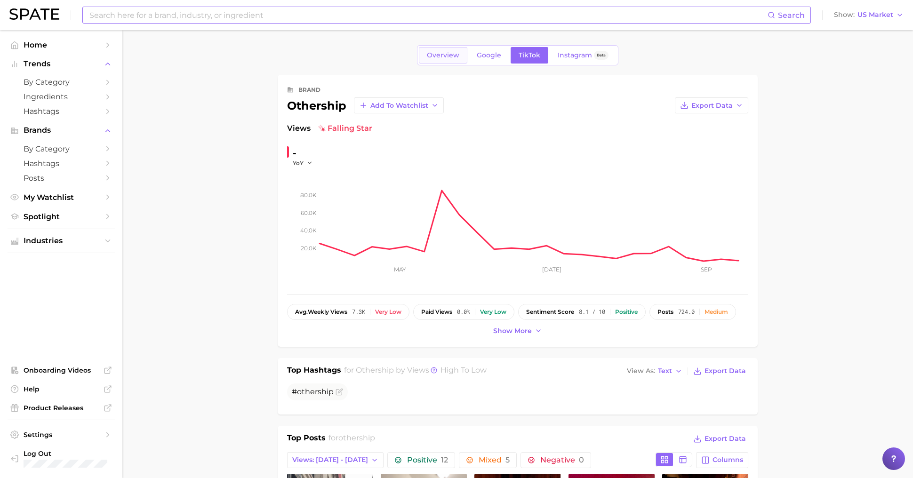
click at [458, 55] on span "Overview" at bounding box center [443, 55] width 32 height 8
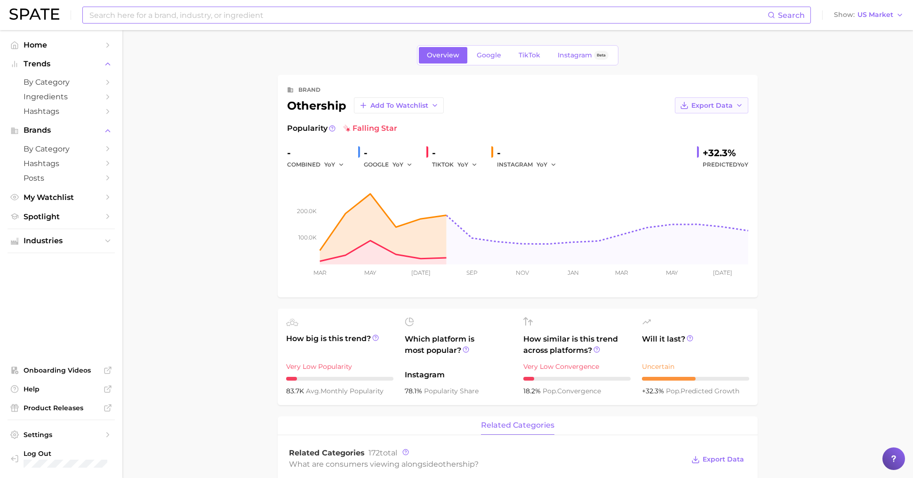
click at [732, 107] on button "Export Data" at bounding box center [711, 105] width 73 height 16
click at [725, 132] on button "Time Series Image" at bounding box center [695, 139] width 103 height 17
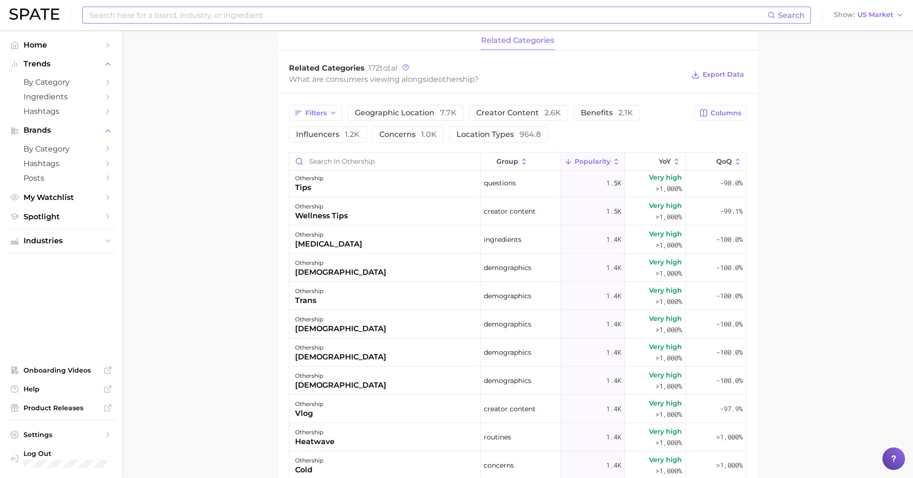
scroll to position [260, 0]
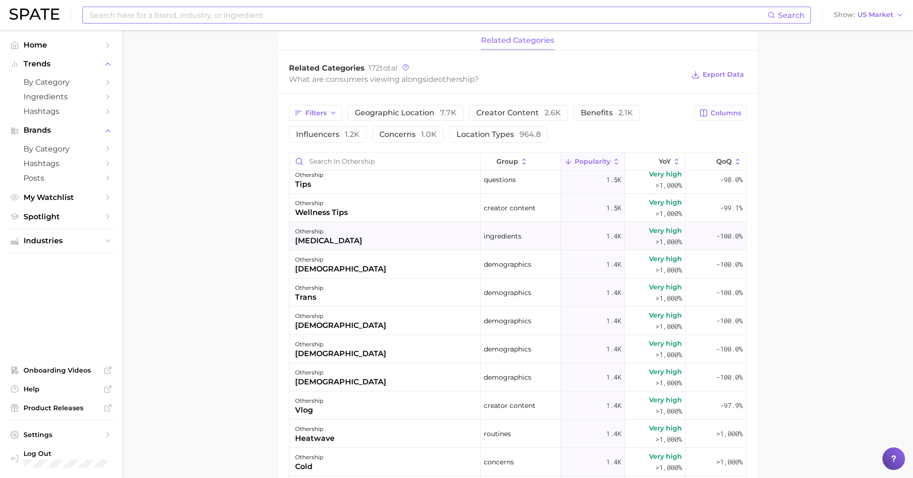
click at [426, 232] on div "othership [MEDICAL_DATA]" at bounding box center [384, 236] width 191 height 28
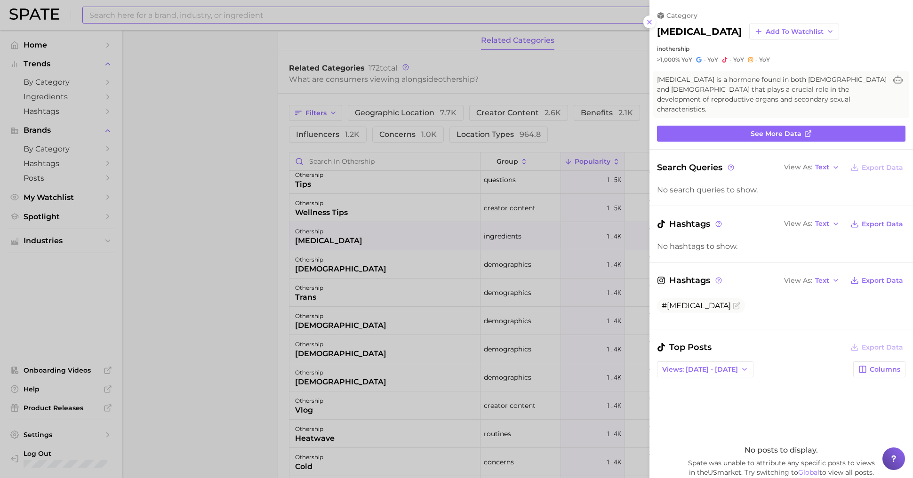
click at [440, 347] on div at bounding box center [456, 239] width 913 height 478
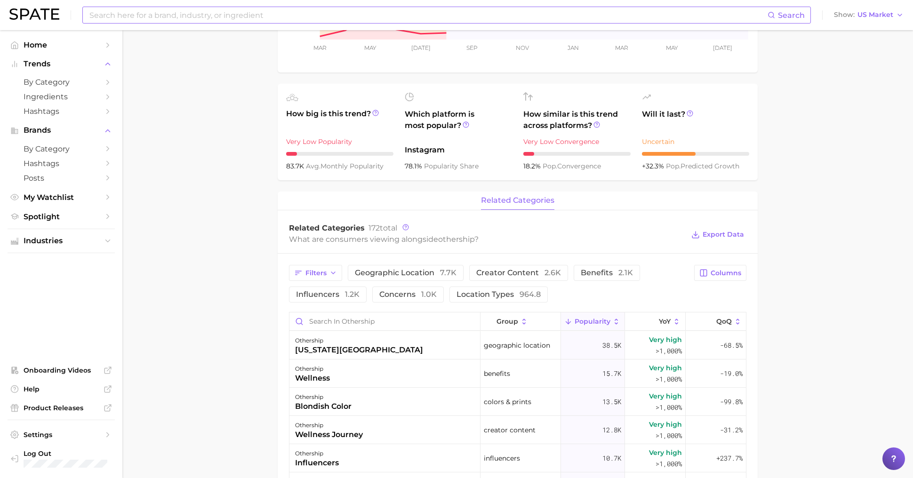
scroll to position [226, 0]
click at [585, 316] on span "Popularity" at bounding box center [592, 320] width 36 height 8
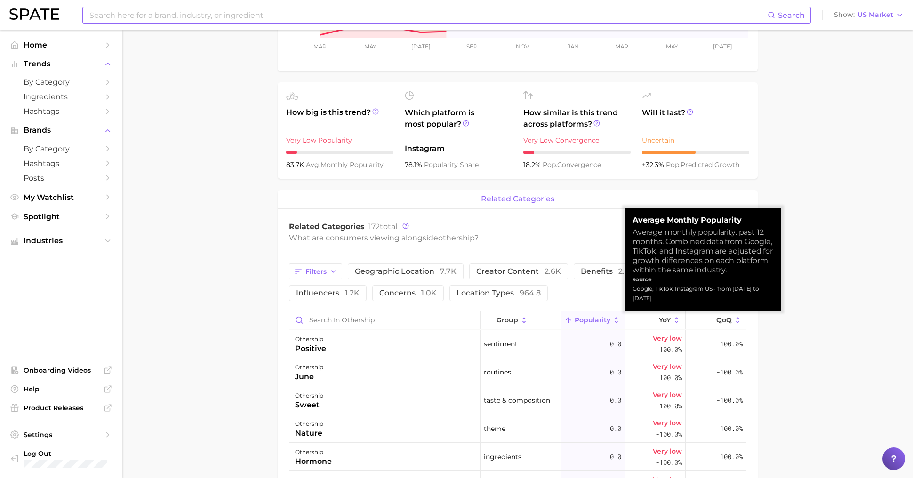
click at [590, 321] on span "Popularity" at bounding box center [592, 320] width 36 height 8
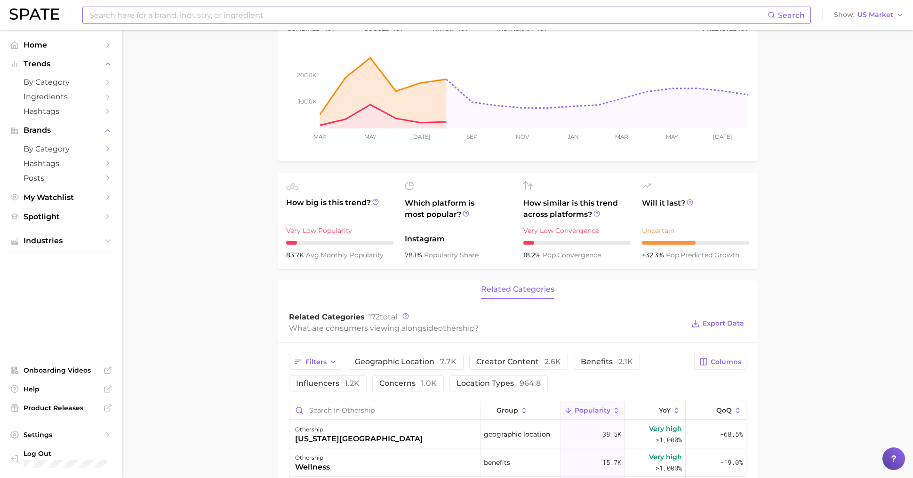
scroll to position [0, 0]
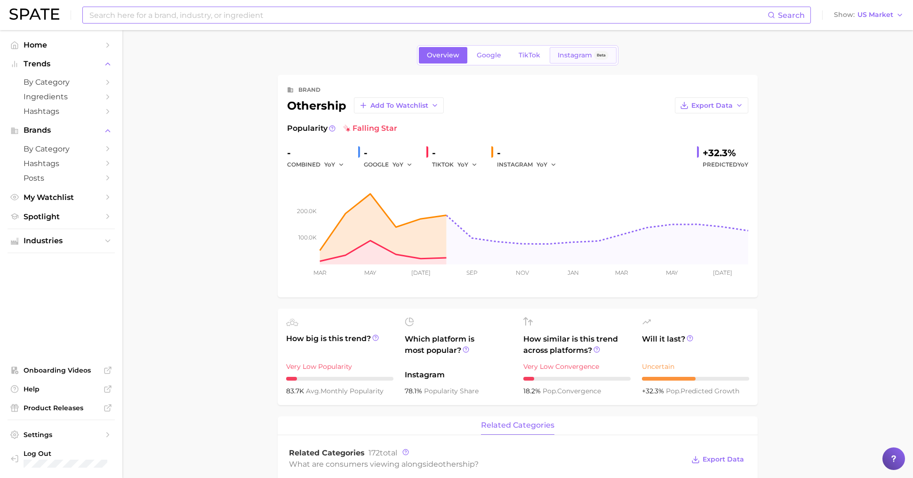
click at [565, 50] on link "Instagram Beta" at bounding box center [582, 55] width 67 height 16
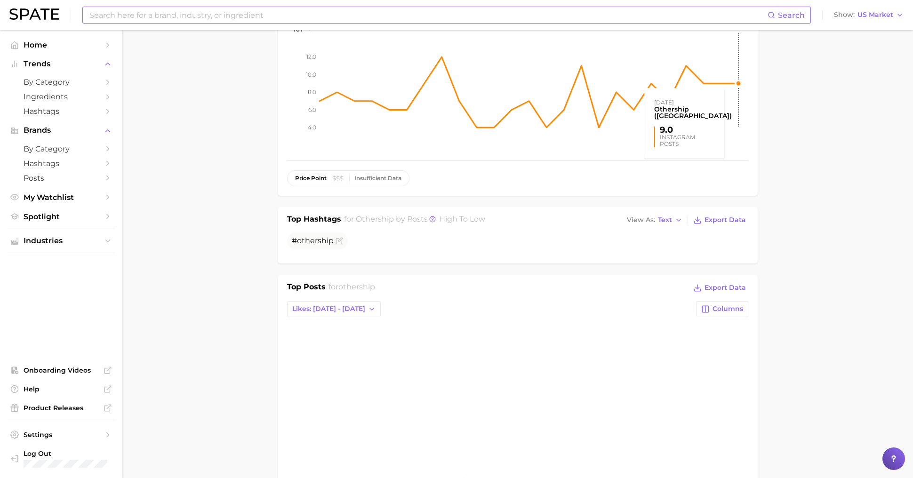
scroll to position [135, 0]
click at [326, 309] on span "Likes: [DATE] - [DATE]" at bounding box center [328, 308] width 73 height 8
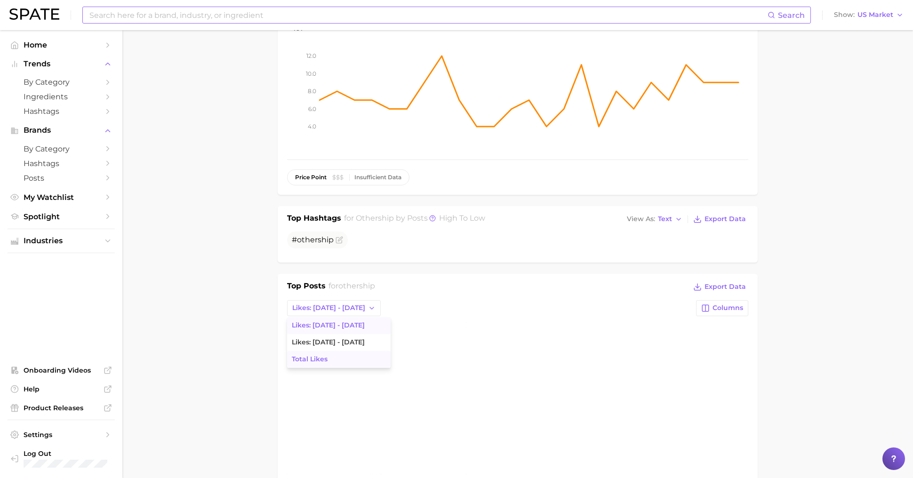
click at [341, 360] on button "Total Likes" at bounding box center [338, 359] width 103 height 17
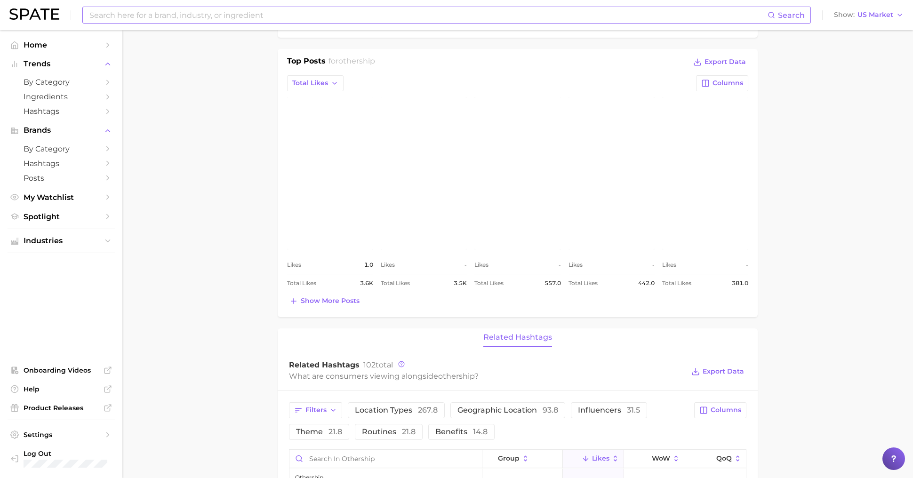
scroll to position [323, 0]
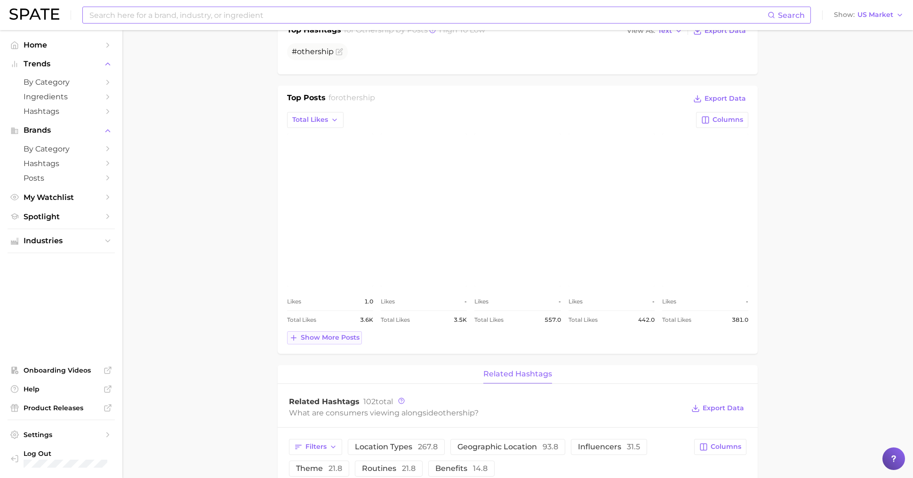
click at [324, 334] on span "Show more posts" at bounding box center [330, 338] width 59 height 8
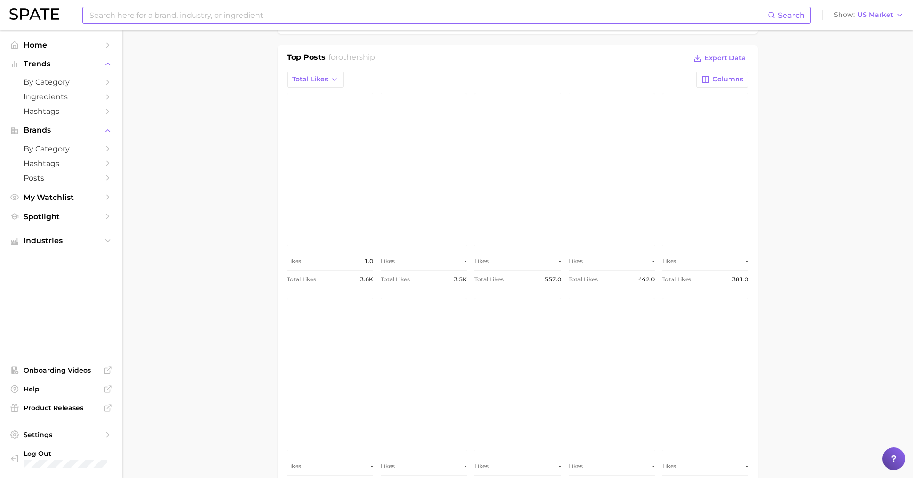
scroll to position [0, 0]
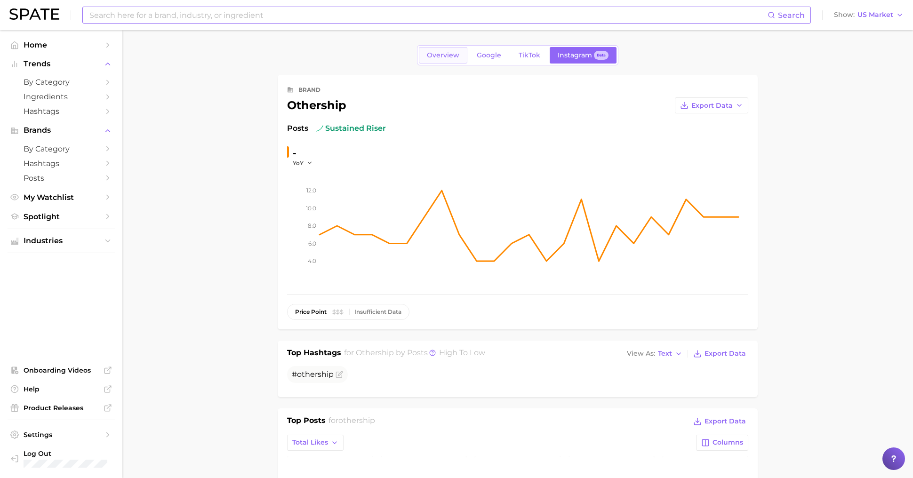
click at [447, 54] on span "Overview" at bounding box center [443, 55] width 32 height 8
